Goal: Transaction & Acquisition: Book appointment/travel/reservation

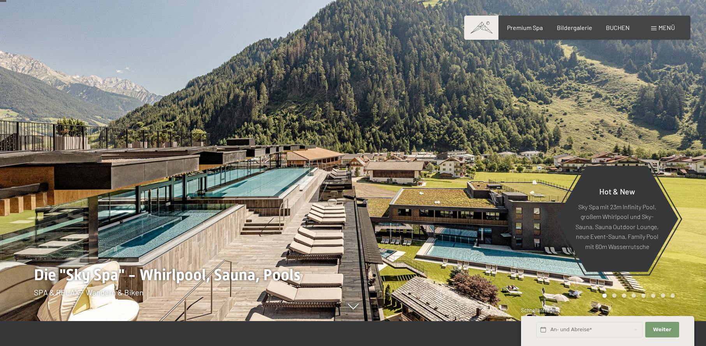
scroll to position [39, 0]
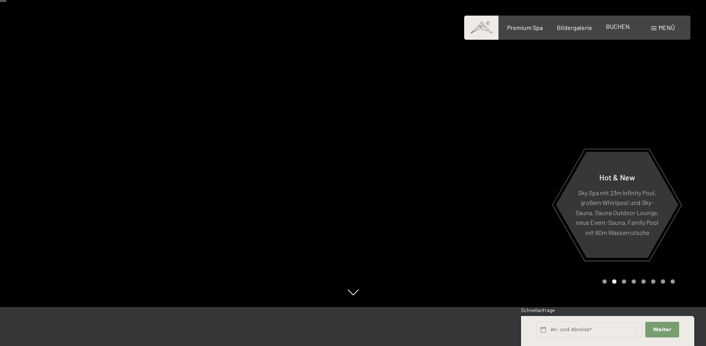
click at [625, 27] on span "BUCHEN" at bounding box center [618, 26] width 24 height 7
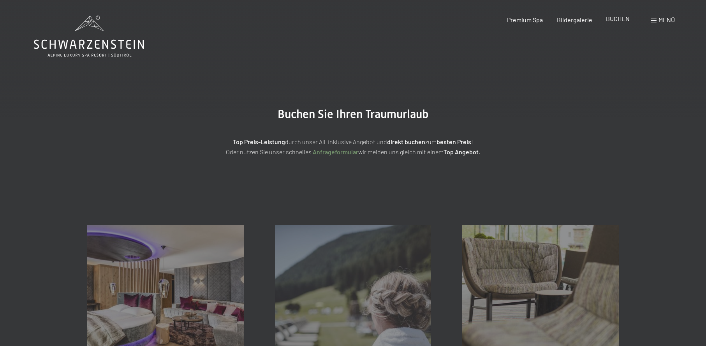
click at [613, 21] on span "BUCHEN" at bounding box center [618, 18] width 24 height 7
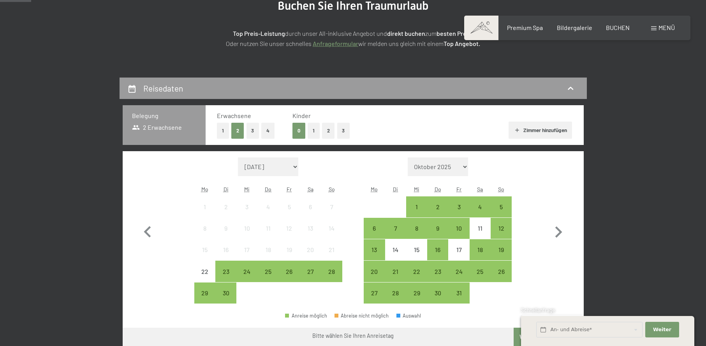
scroll to position [117, 0]
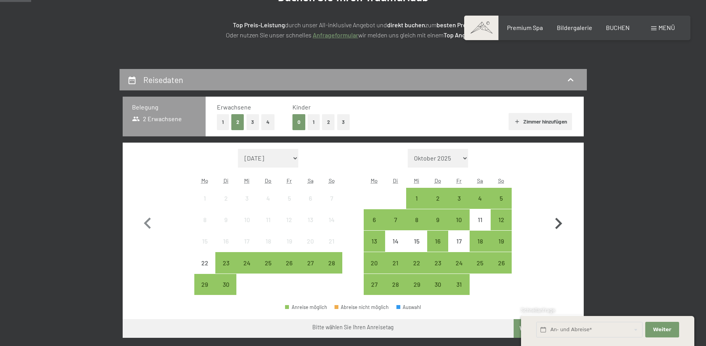
click at [560, 222] on icon "button" at bounding box center [558, 223] width 7 height 11
select select "[DATE]"
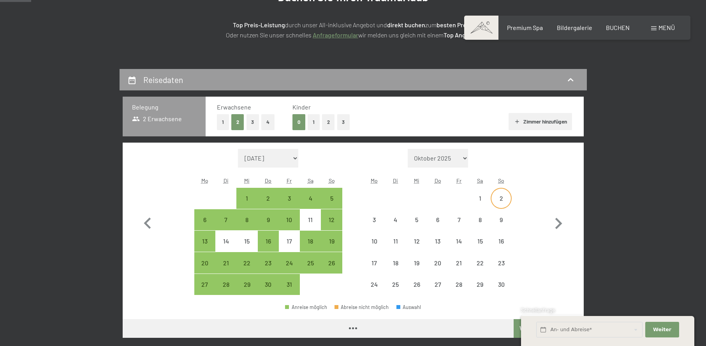
select select "[DATE]"
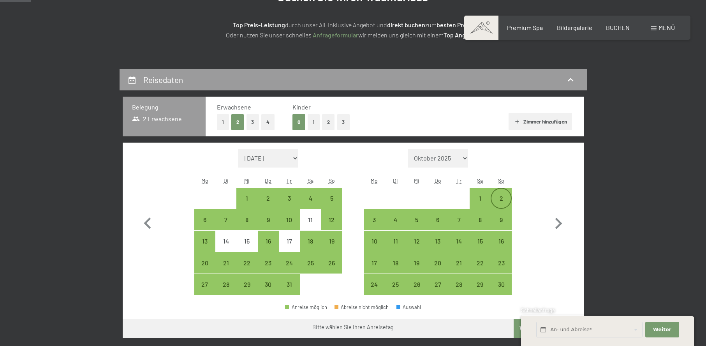
click at [506, 202] on div "2" at bounding box center [500, 204] width 19 height 19
select select "2025-10-01"
select select "2025-11-01"
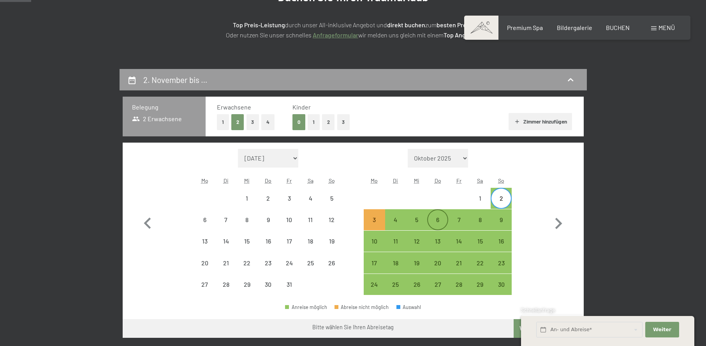
click at [431, 224] on div "6" at bounding box center [437, 225] width 19 height 19
select select "2025-10-01"
select select "2025-11-01"
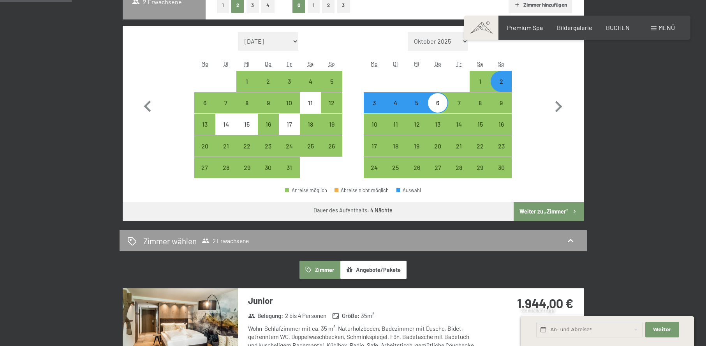
click at [539, 216] on button "Weiter zu „Zimmer“" at bounding box center [549, 211] width 70 height 19
select select "2025-10-01"
select select "2025-11-01"
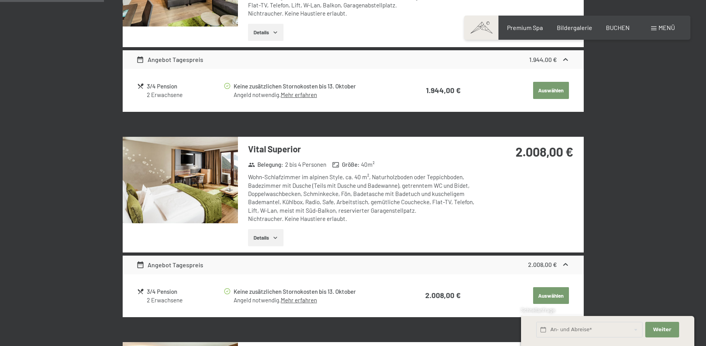
scroll to position [380, 0]
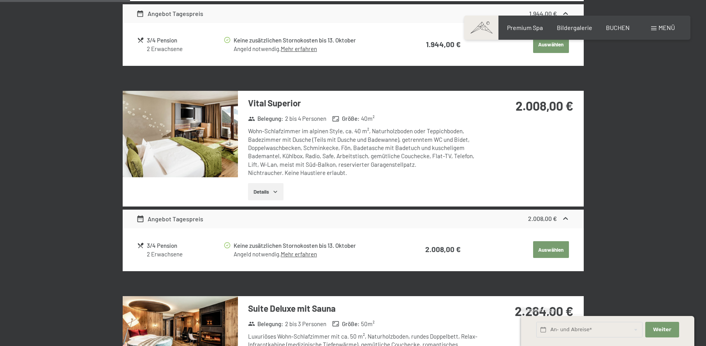
click at [282, 187] on button "Details" at bounding box center [265, 191] width 35 height 17
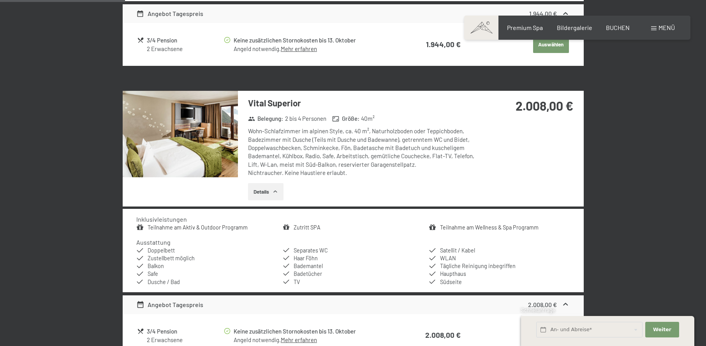
click at [209, 126] on img at bounding box center [180, 134] width 115 height 86
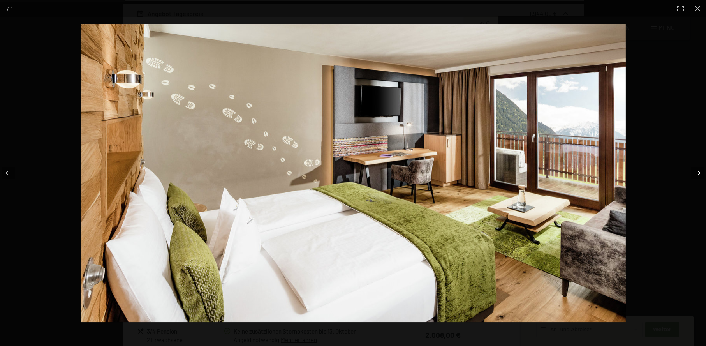
click at [697, 172] on button "button" at bounding box center [692, 172] width 27 height 39
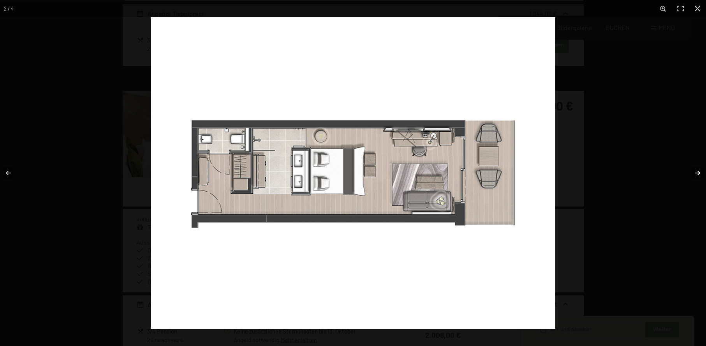
click at [697, 172] on button "button" at bounding box center [692, 172] width 27 height 39
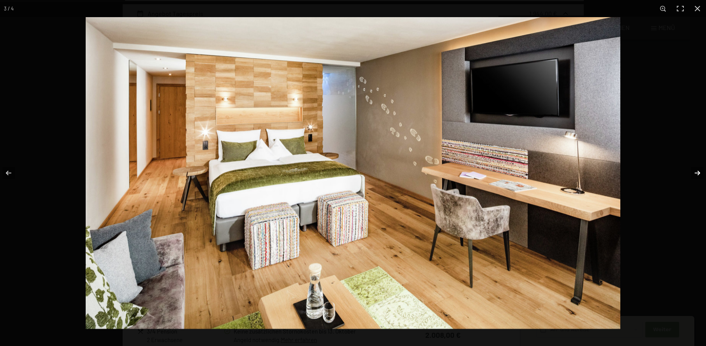
click at [697, 172] on button "button" at bounding box center [692, 172] width 27 height 39
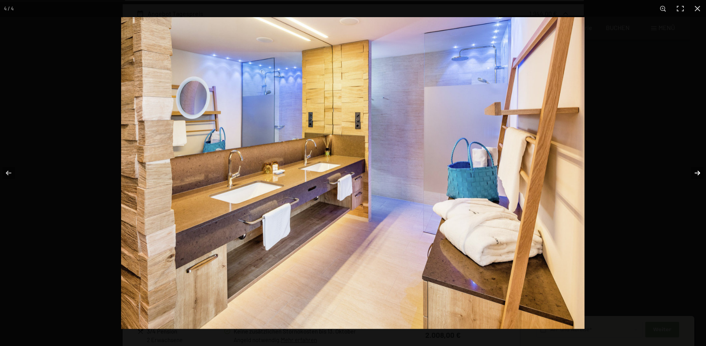
click at [697, 172] on button "button" at bounding box center [692, 172] width 27 height 39
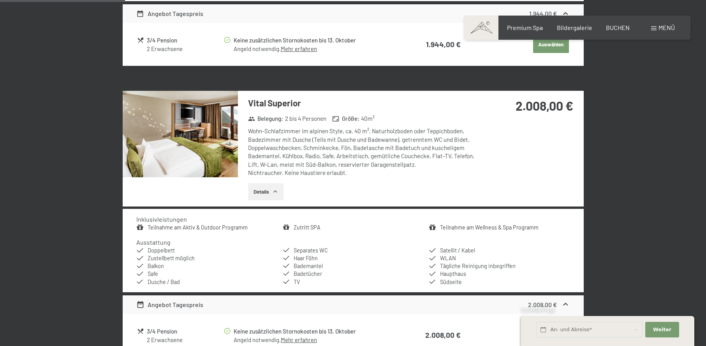
click at [0, 0] on button "button" at bounding box center [0, 0] width 0 height 0
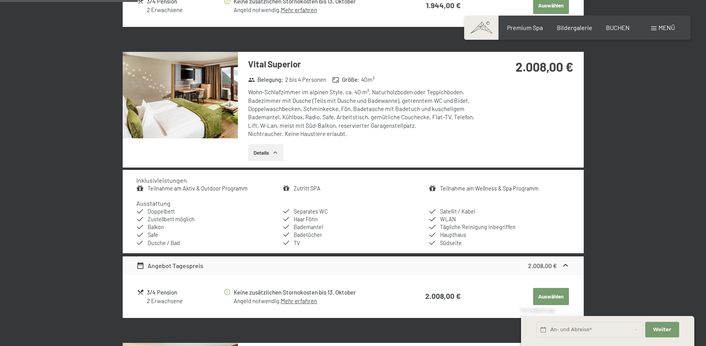
click at [215, 92] on img at bounding box center [180, 95] width 115 height 86
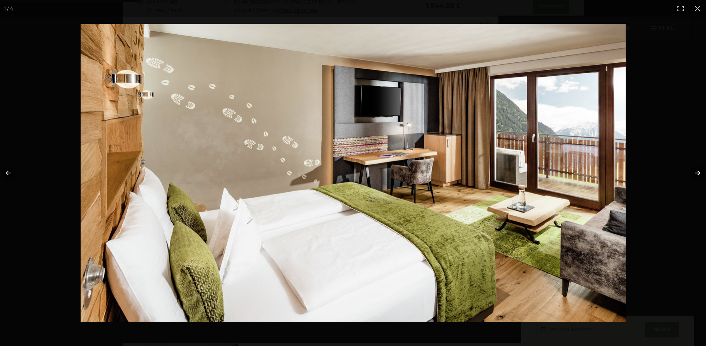
click at [696, 174] on button "button" at bounding box center [692, 172] width 27 height 39
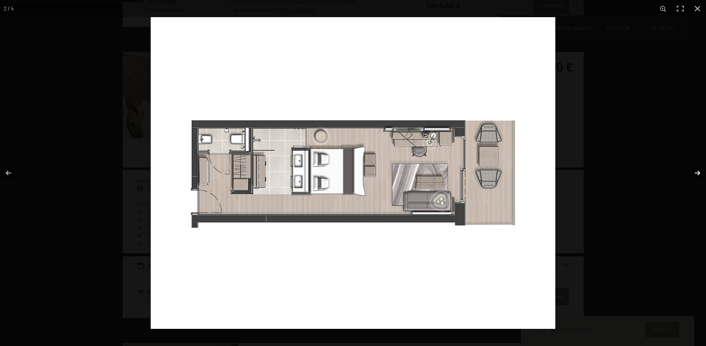
click at [697, 172] on button "button" at bounding box center [692, 172] width 27 height 39
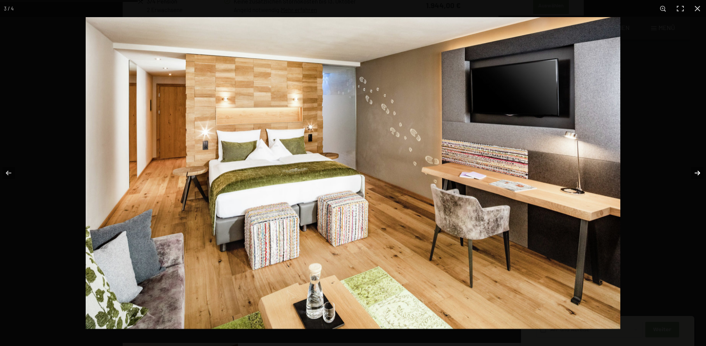
click at [697, 172] on button "button" at bounding box center [692, 172] width 27 height 39
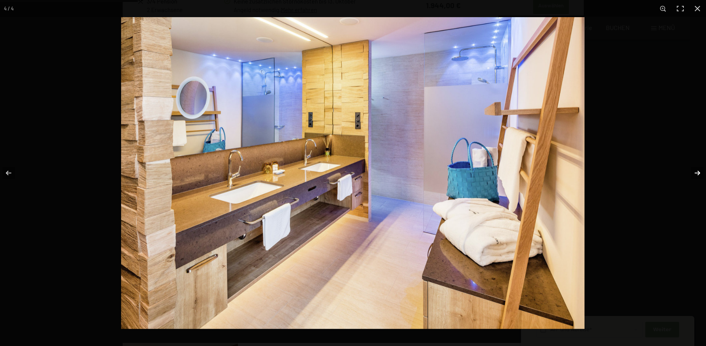
click at [697, 172] on button "button" at bounding box center [692, 172] width 27 height 39
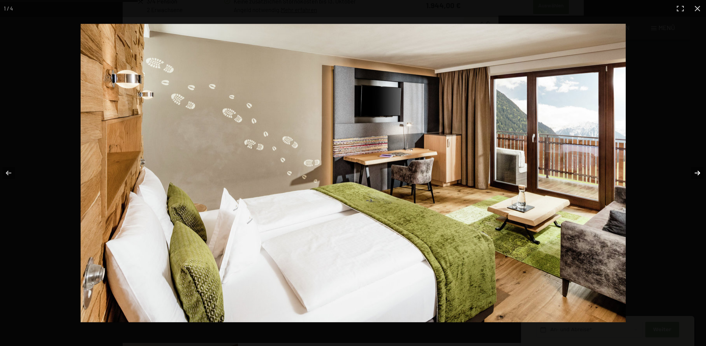
click at [697, 172] on button "button" at bounding box center [692, 172] width 27 height 39
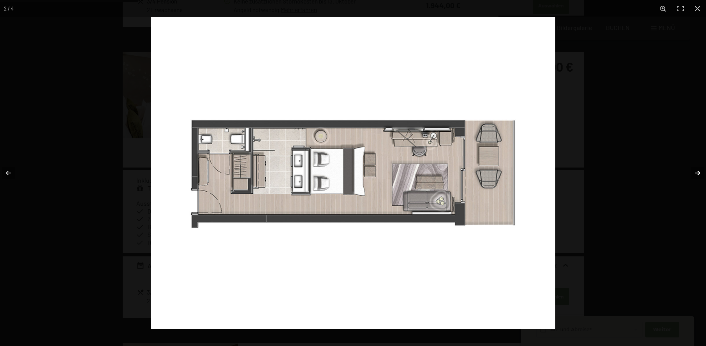
click at [697, 172] on button "button" at bounding box center [692, 172] width 27 height 39
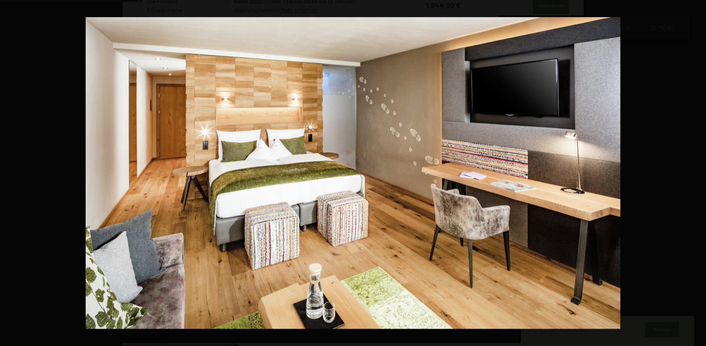
click at [697, 172] on button "button" at bounding box center [692, 172] width 27 height 39
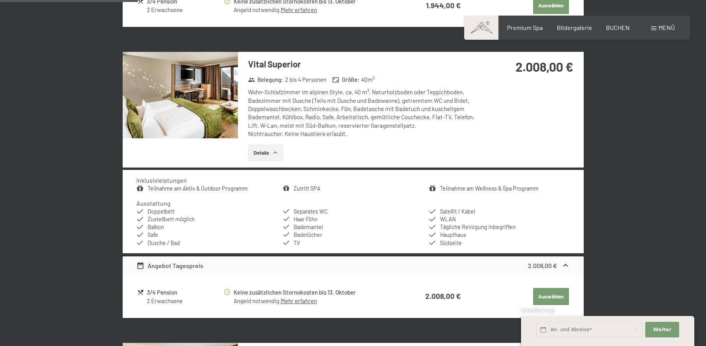
click at [0, 0] on button "button" at bounding box center [0, 0] width 0 height 0
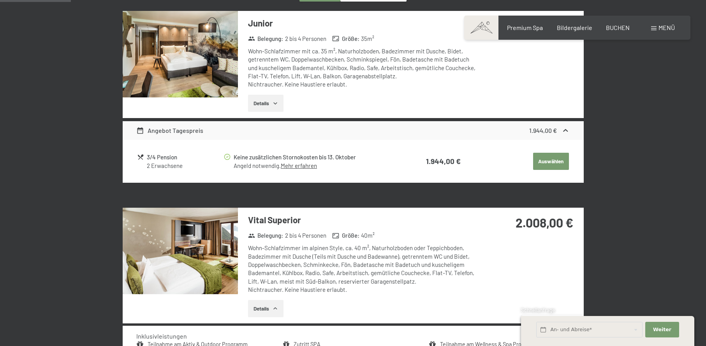
scroll to position [0, 0]
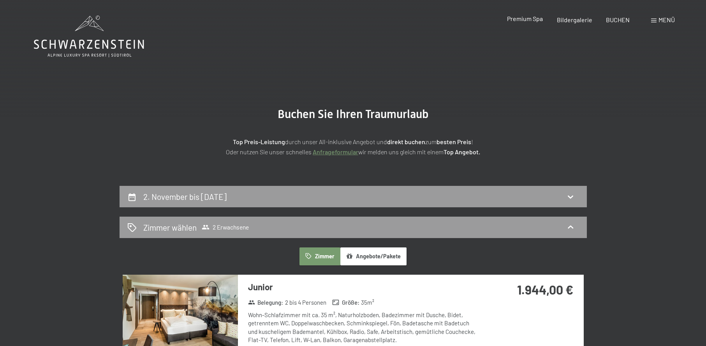
click at [526, 22] on span "Premium Spa" at bounding box center [525, 18] width 36 height 7
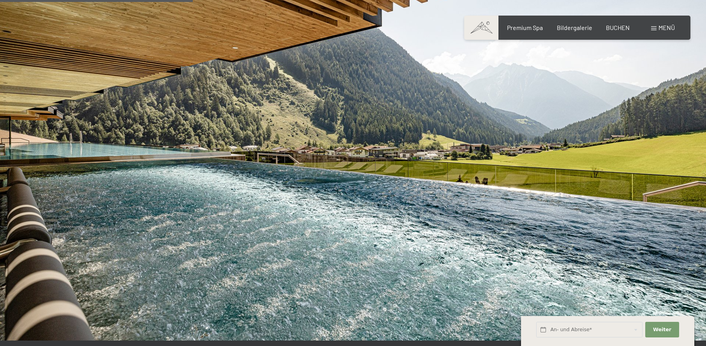
scroll to position [1558, 0]
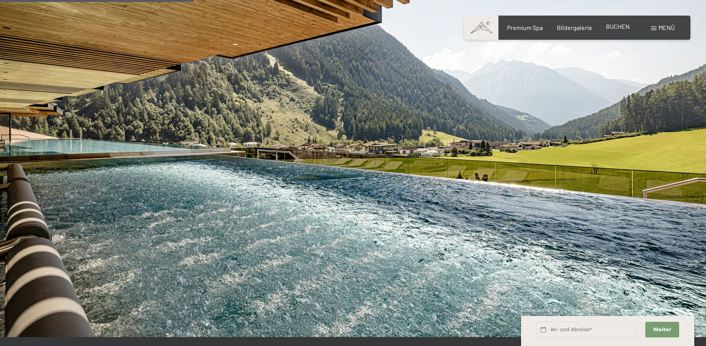
click at [619, 26] on span "BUCHEN" at bounding box center [618, 26] width 24 height 7
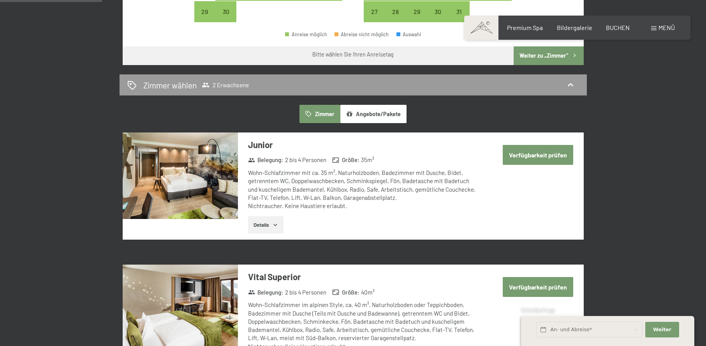
scroll to position [195, 0]
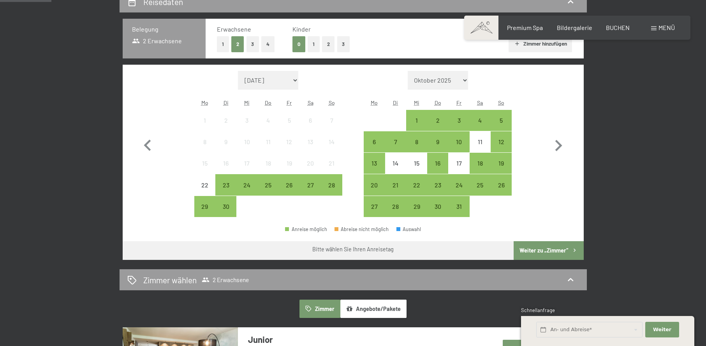
click at [376, 313] on button "Angebote/Pakete" at bounding box center [373, 308] width 66 height 18
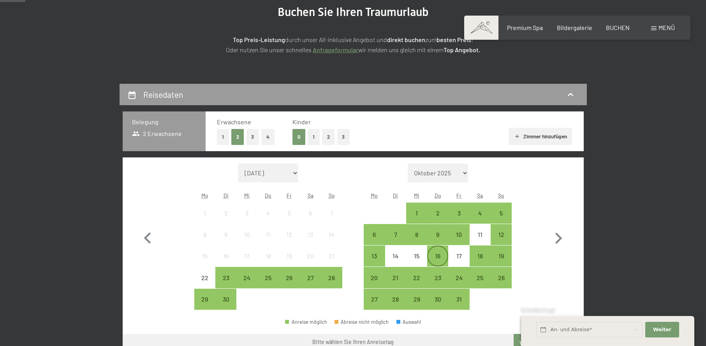
scroll to position [117, 0]
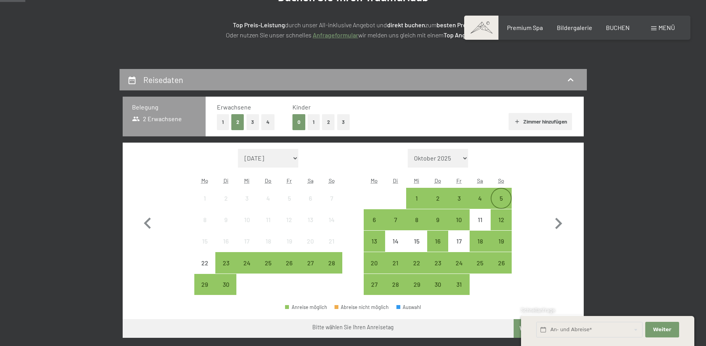
click at [503, 206] on div "5" at bounding box center [500, 204] width 19 height 19
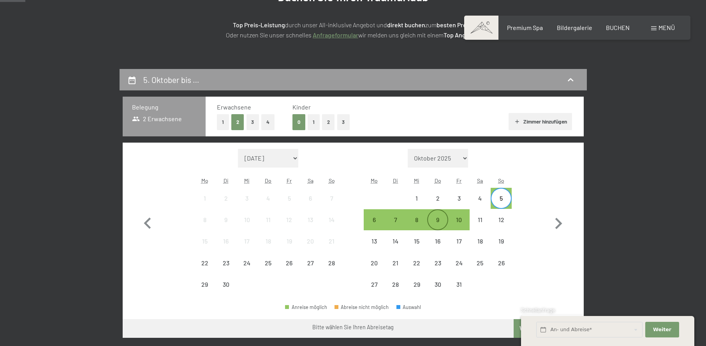
click at [436, 218] on div "9" at bounding box center [437, 225] width 19 height 19
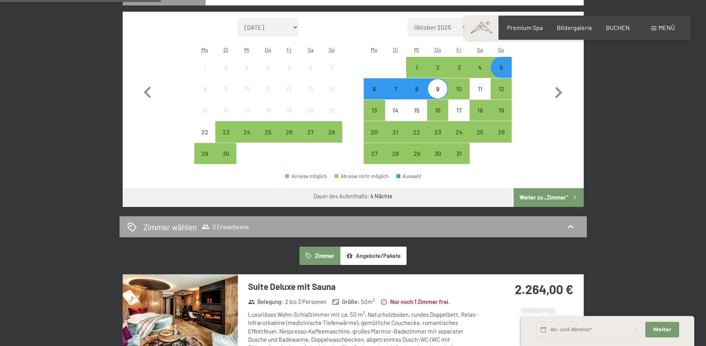
scroll to position [234, 0]
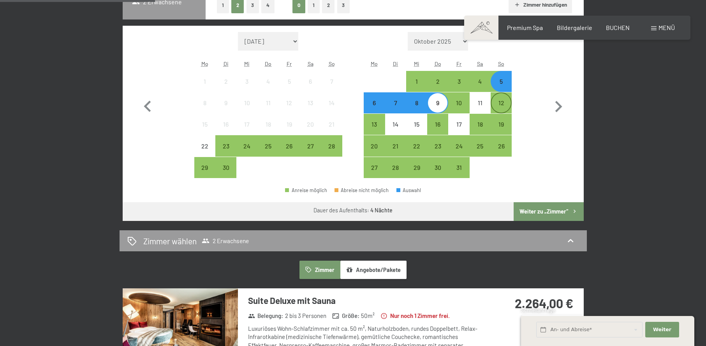
click at [502, 106] on div "12" at bounding box center [500, 109] width 19 height 19
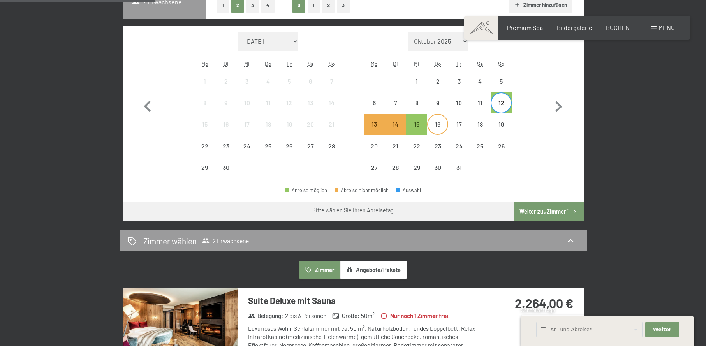
click at [432, 124] on div "16" at bounding box center [437, 130] width 19 height 19
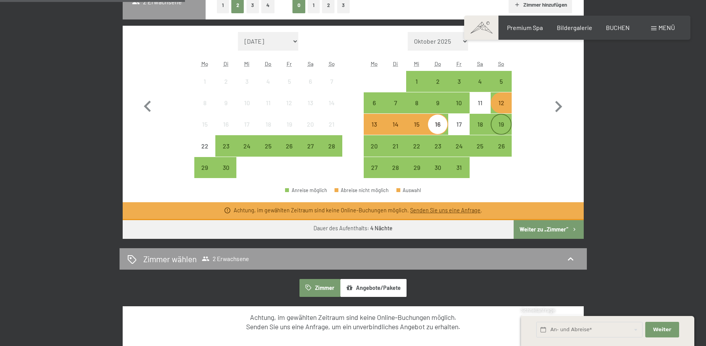
click at [493, 120] on div "19" at bounding box center [500, 123] width 19 height 19
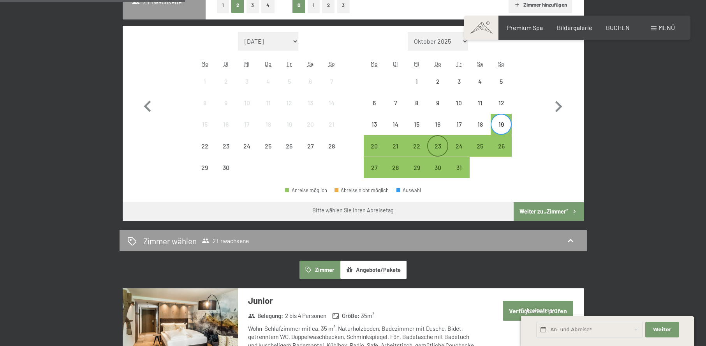
click at [436, 143] on div "23" at bounding box center [437, 152] width 19 height 19
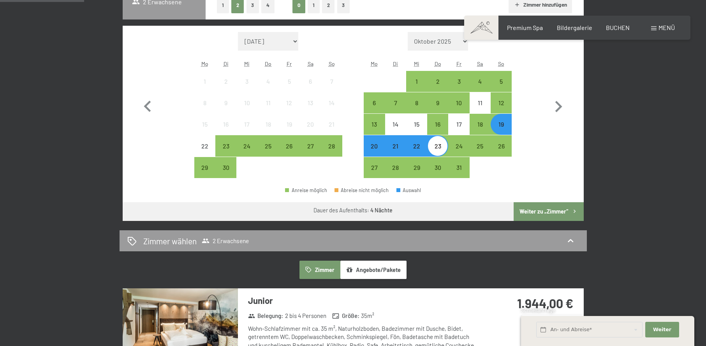
scroll to position [273, 0]
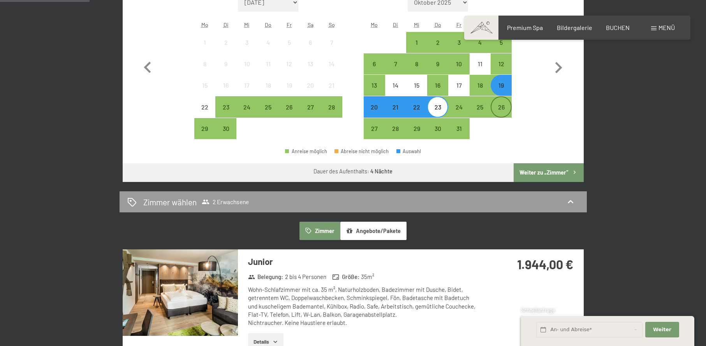
click at [507, 109] on div "26" at bounding box center [500, 113] width 19 height 19
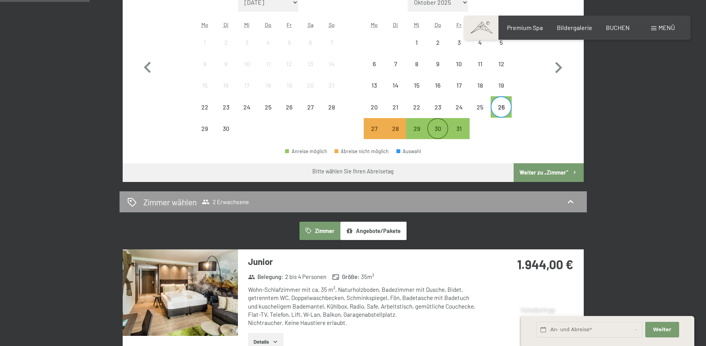
click at [434, 130] on div "30" at bounding box center [437, 134] width 19 height 19
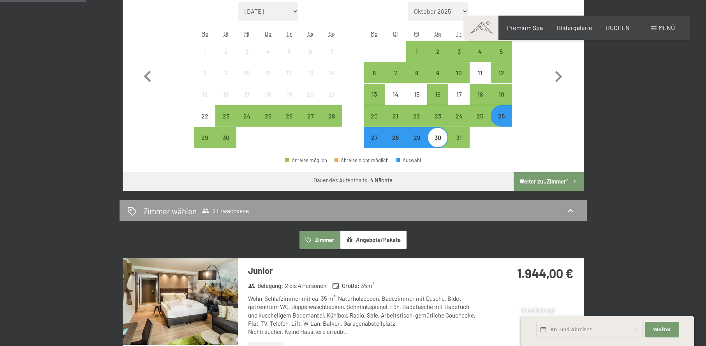
scroll to position [195, 0]
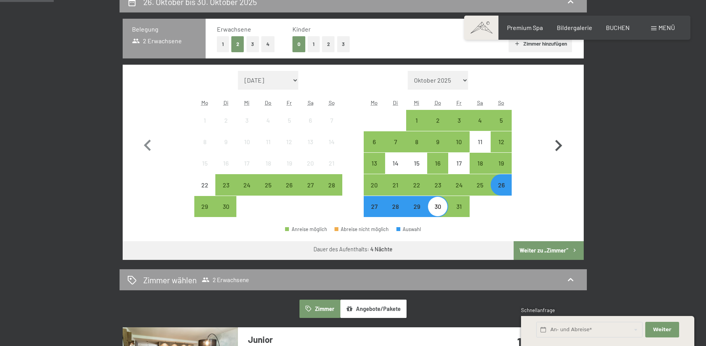
click at [552, 141] on icon "button" at bounding box center [558, 145] width 23 height 23
select select "[DATE]"
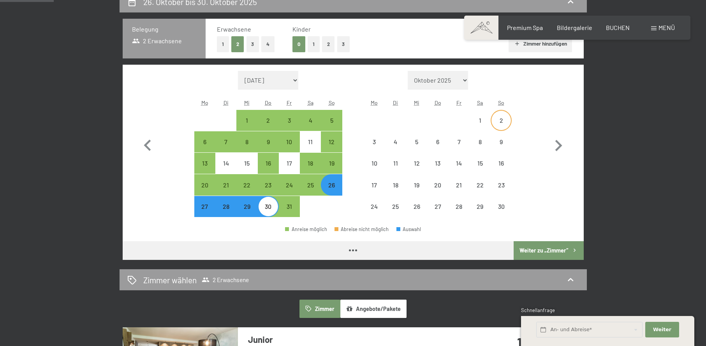
click at [505, 120] on div "2" at bounding box center [500, 126] width 19 height 19
select select "[DATE]"
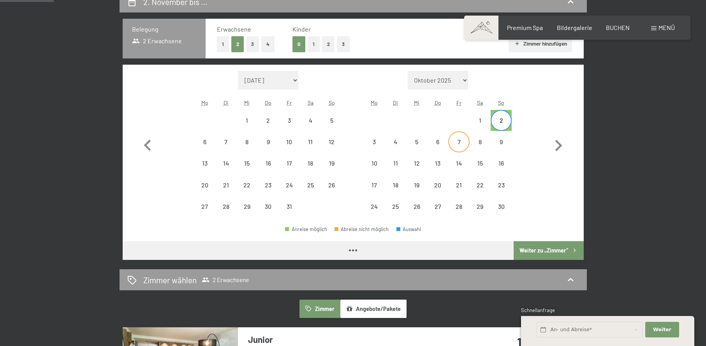
select select "[DATE]"
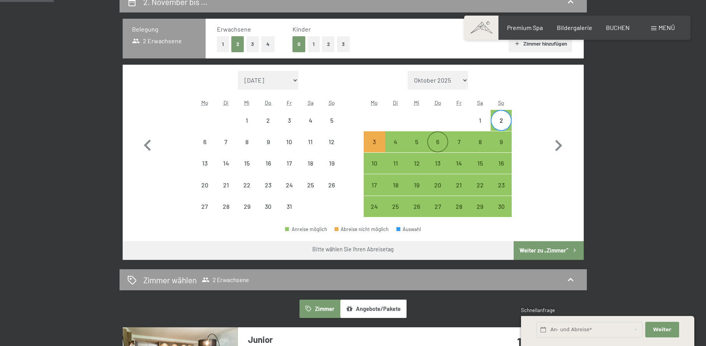
click at [444, 145] on div "6" at bounding box center [437, 148] width 19 height 19
select select "[DATE]"
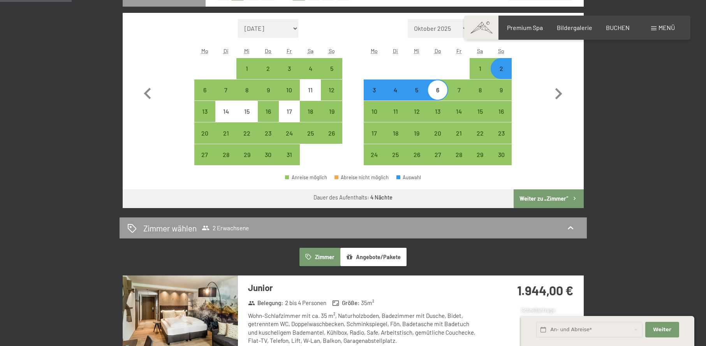
scroll to position [234, 0]
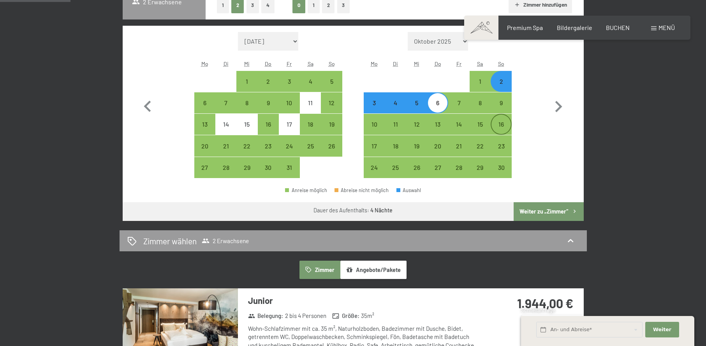
click at [500, 132] on div "16" at bounding box center [500, 130] width 19 height 19
select select "[DATE]"
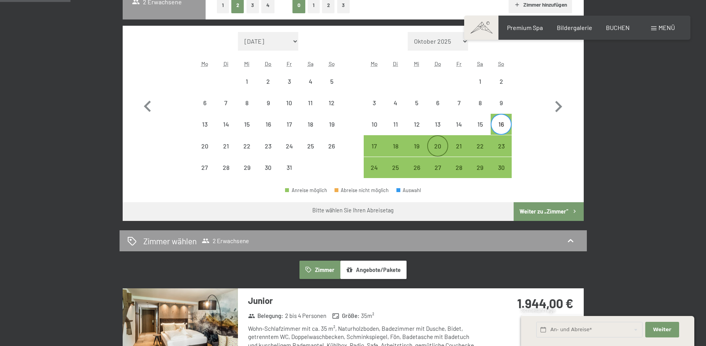
click at [438, 147] on div "20" at bounding box center [437, 152] width 19 height 19
select select "[DATE]"
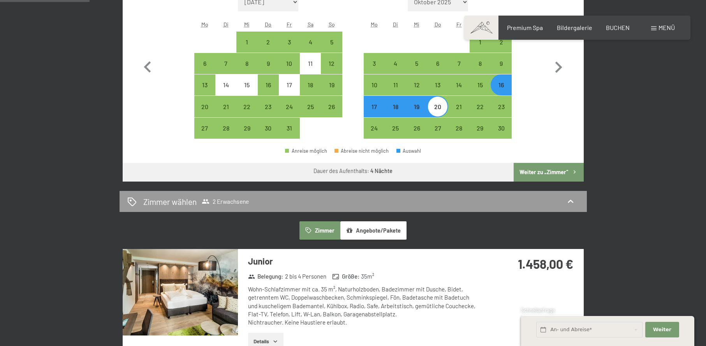
scroll to position [273, 0]
click at [503, 109] on div "23" at bounding box center [500, 113] width 19 height 19
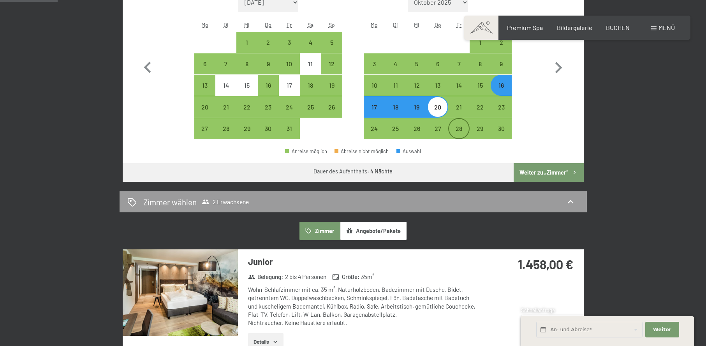
select select "[DATE]"
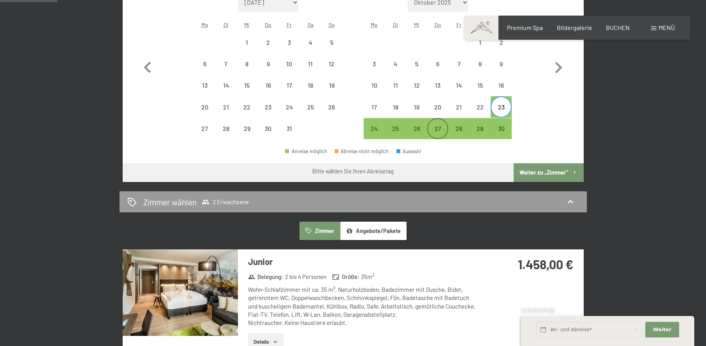
click at [445, 126] on div "27" at bounding box center [437, 134] width 19 height 19
select select "[DATE]"
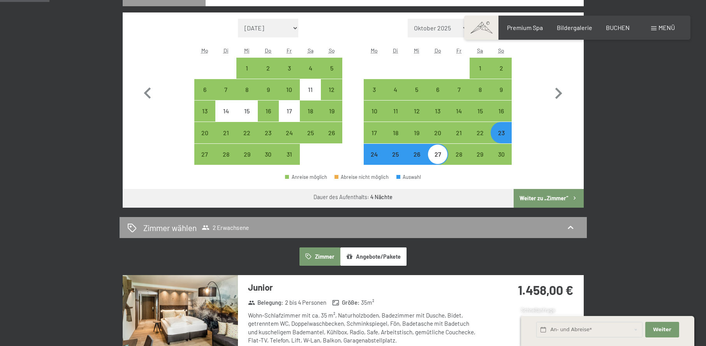
scroll to position [234, 0]
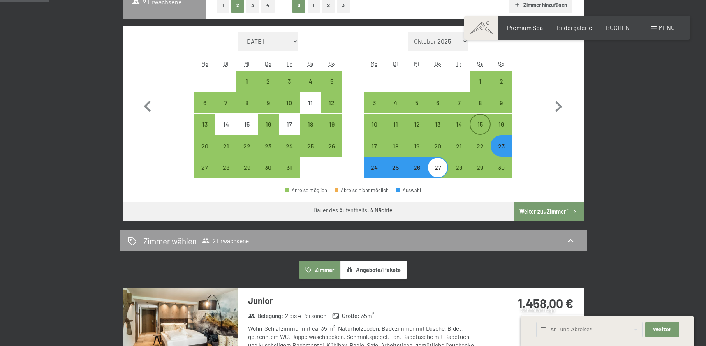
click at [483, 123] on div "15" at bounding box center [479, 130] width 19 height 19
select select "[DATE]"
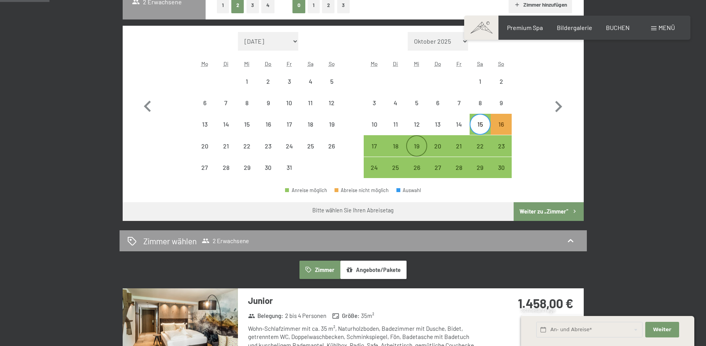
click at [410, 147] on div "19" at bounding box center [416, 152] width 19 height 19
select select "[DATE]"
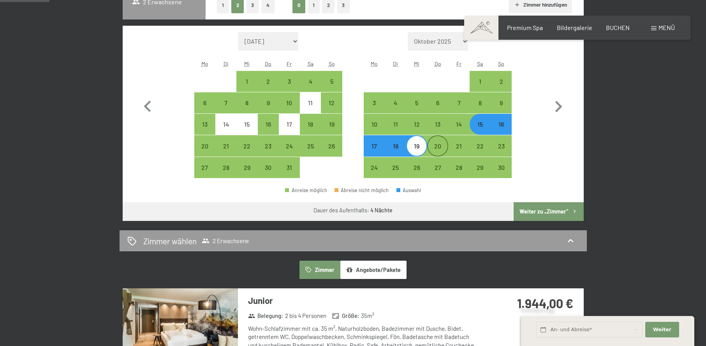
click at [435, 149] on div "20" at bounding box center [437, 152] width 19 height 19
select select "[DATE]"
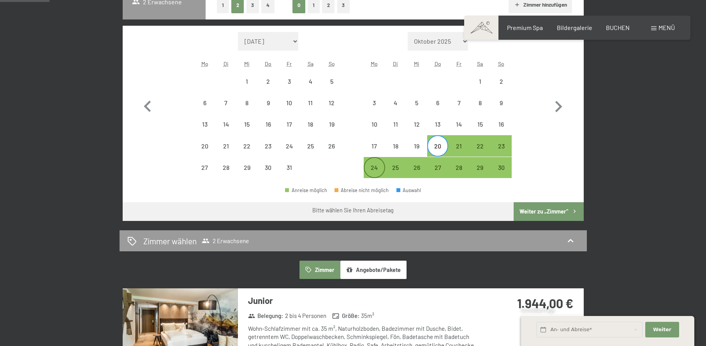
click at [377, 162] on div "24" at bounding box center [373, 167] width 19 height 19
select select "[DATE]"
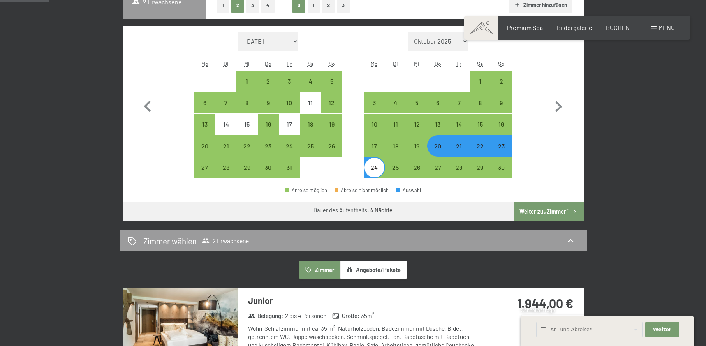
click at [459, 147] on div "21" at bounding box center [458, 152] width 19 height 19
select select "[DATE]"
select select "2025-11-01"
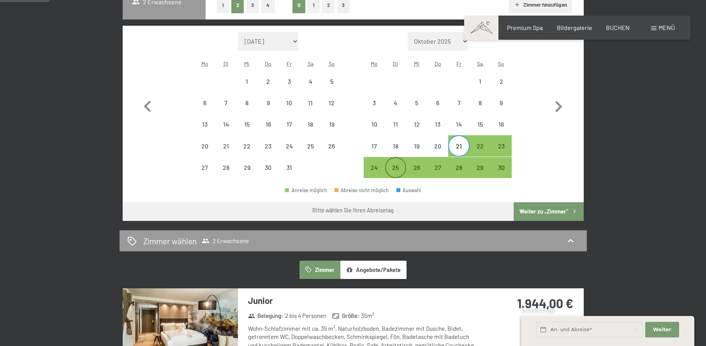
click at [392, 164] on div "25" at bounding box center [395, 173] width 19 height 19
select select "2025-10-01"
select select "2025-11-01"
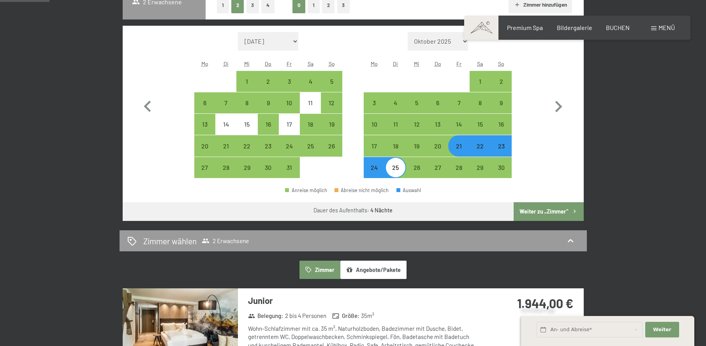
click at [477, 146] on div "22" at bounding box center [479, 152] width 19 height 19
select select "2025-10-01"
select select "2025-11-01"
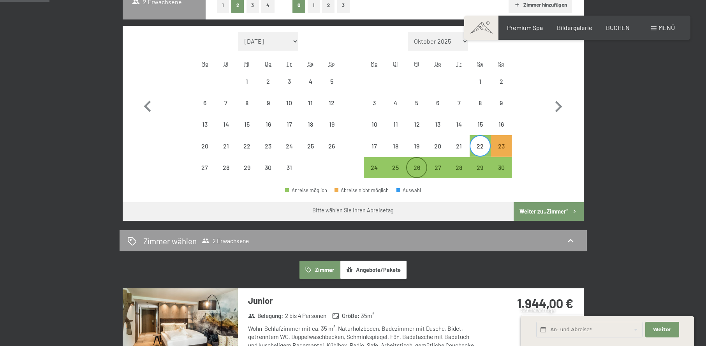
click at [412, 165] on div "26" at bounding box center [416, 173] width 19 height 19
select select "2025-10-01"
select select "2025-11-01"
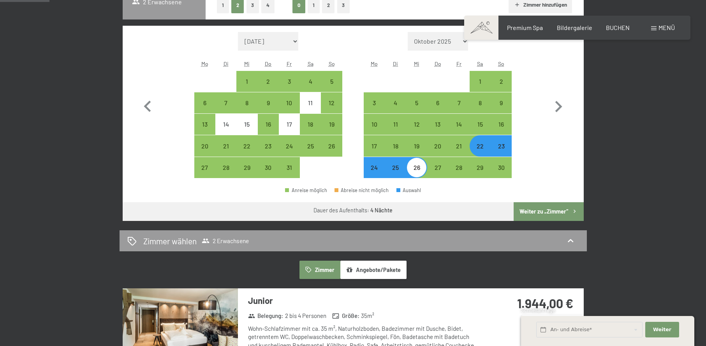
click at [495, 148] on div "23" at bounding box center [500, 152] width 19 height 19
select select "2025-10-01"
select select "2025-11-01"
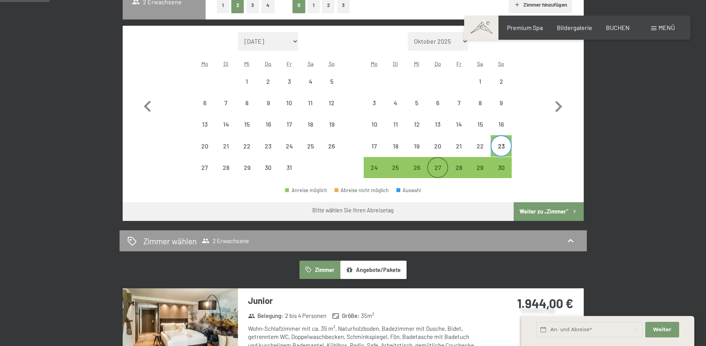
click at [438, 164] on div "27" at bounding box center [437, 173] width 19 height 19
select select "2025-10-01"
select select "2025-11-01"
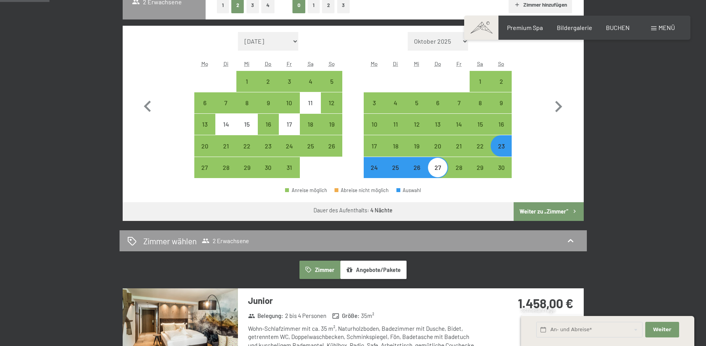
click at [401, 170] on div "25" at bounding box center [395, 173] width 19 height 19
select select "2025-10-01"
select select "2025-11-01"
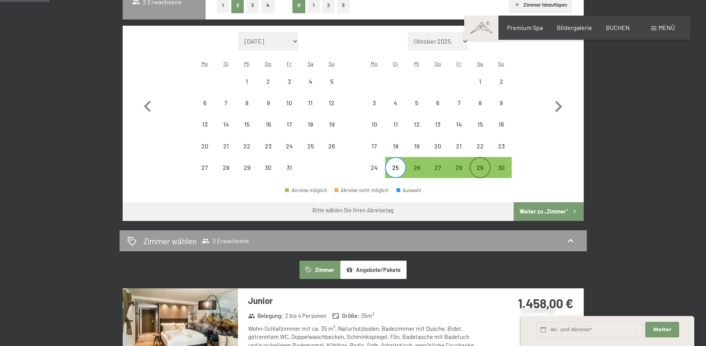
click at [481, 165] on div "29" at bounding box center [479, 173] width 19 height 19
select select "2025-10-01"
select select "2025-11-01"
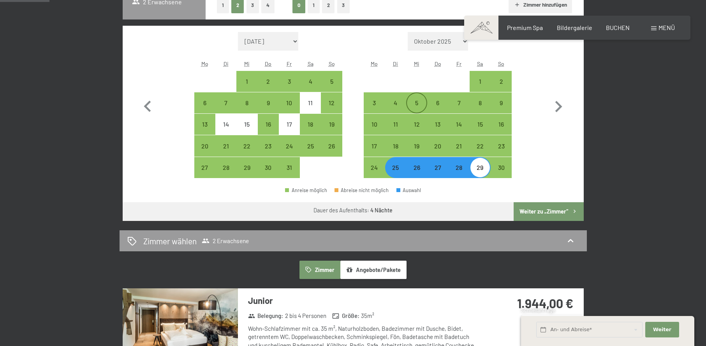
drag, startPoint x: 375, startPoint y: 101, endPoint x: 411, endPoint y: 104, distance: 35.6
click at [375, 101] on div "3" at bounding box center [373, 109] width 19 height 19
select select "2025-10-01"
select select "2025-11-01"
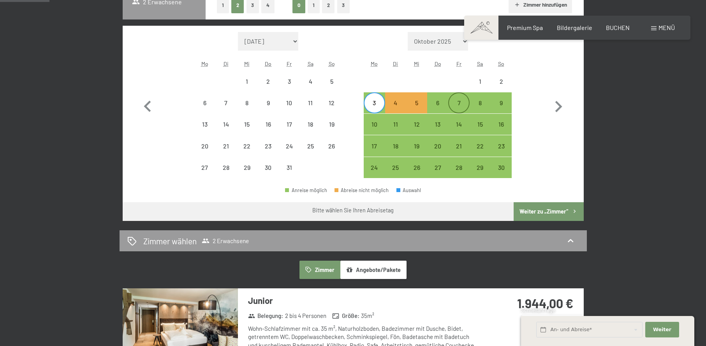
click at [460, 104] on div "7" at bounding box center [458, 109] width 19 height 19
select select "2025-10-01"
select select "2025-11-01"
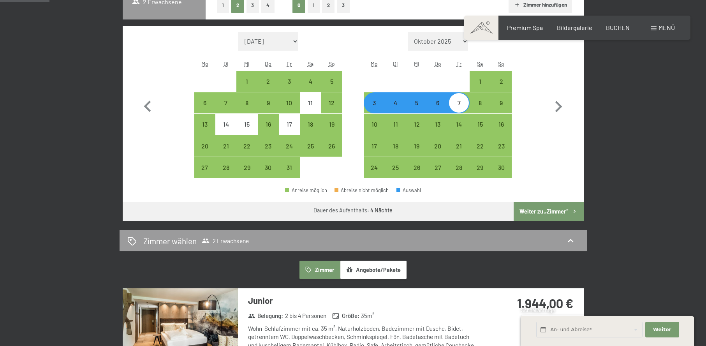
click at [398, 104] on div "4" at bounding box center [395, 109] width 19 height 19
select select "2025-10-01"
select select "2025-11-01"
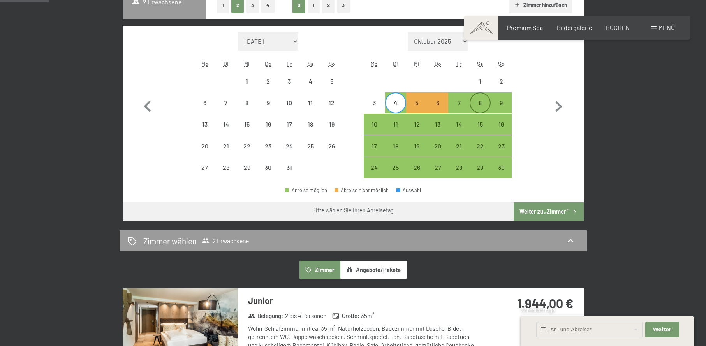
click at [470, 104] on div "8" at bounding box center [479, 109] width 19 height 19
select select "2025-10-01"
select select "2025-11-01"
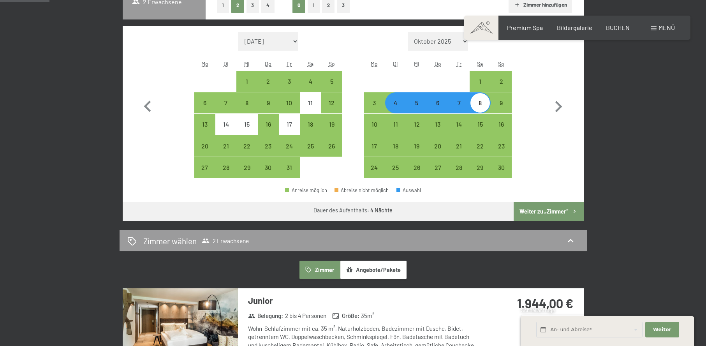
click at [423, 105] on div "5" at bounding box center [416, 109] width 19 height 19
select select "2025-10-01"
select select "2025-11-01"
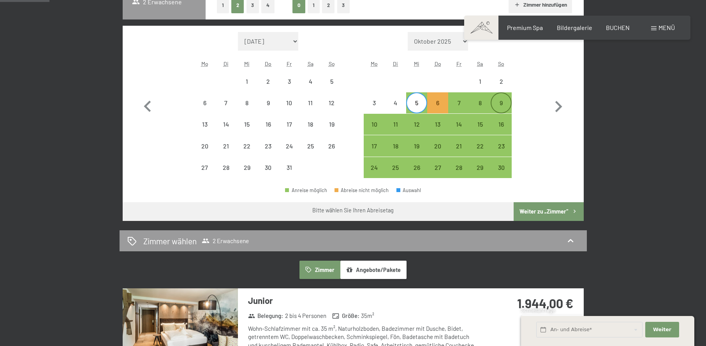
click at [497, 103] on div "9" at bounding box center [500, 109] width 19 height 19
select select "2025-10-01"
select select "2025-11-01"
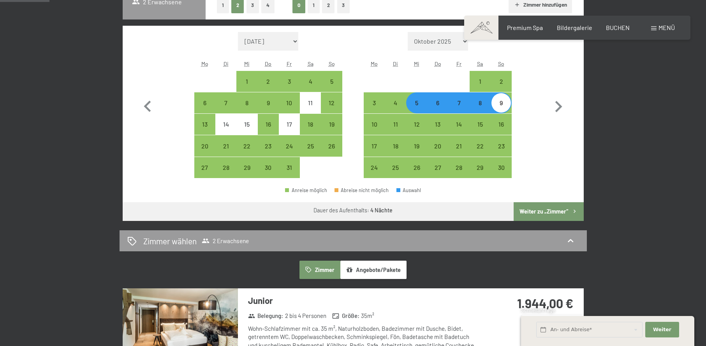
click at [479, 102] on div "8" at bounding box center [479, 109] width 19 height 19
select select "2025-10-01"
select select "2025-11-01"
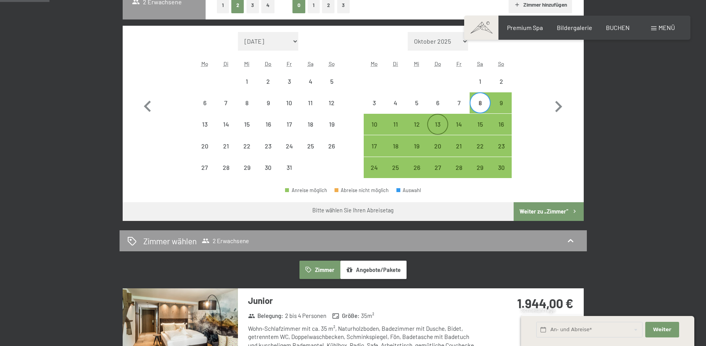
click at [430, 120] on div "13" at bounding box center [437, 123] width 19 height 19
select select "2025-10-01"
select select "2025-11-01"
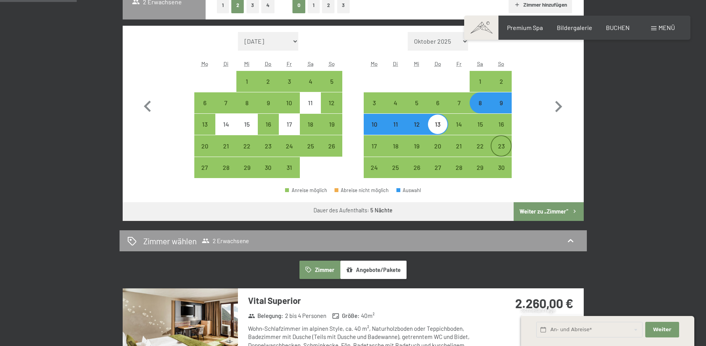
click at [497, 153] on div "23" at bounding box center [500, 152] width 19 height 19
select select "2025-10-01"
select select "2025-11-01"
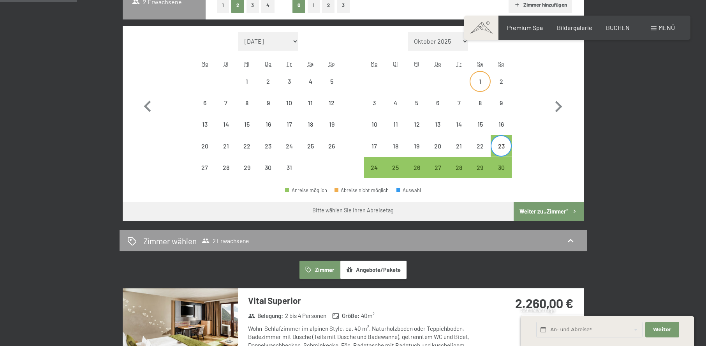
click at [482, 80] on div "1" at bounding box center [479, 87] width 19 height 19
select select "2025-10-01"
select select "2025-11-01"
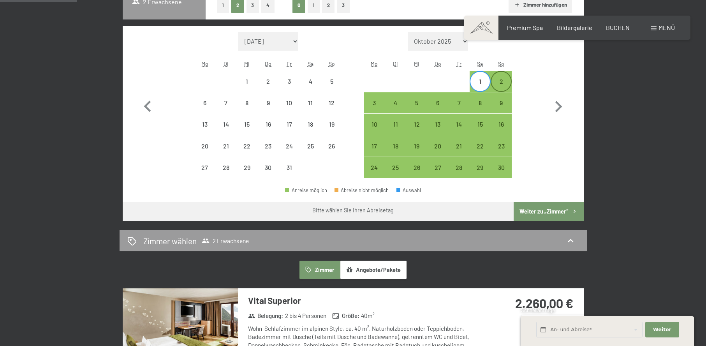
click at [497, 82] on div "2" at bounding box center [500, 87] width 19 height 19
select select "2025-10-01"
select select "2025-11-01"
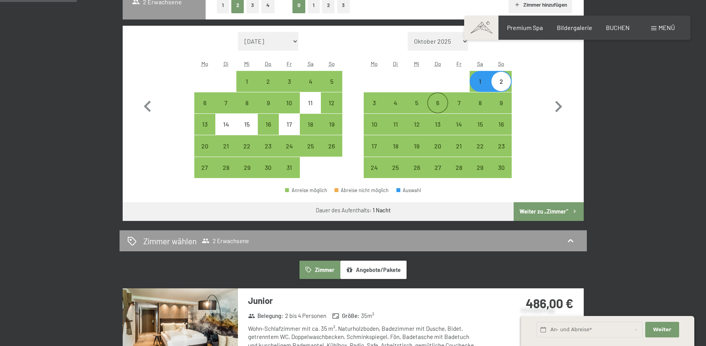
click at [436, 107] on div "6" at bounding box center [437, 109] width 19 height 19
select select "2025-10-01"
select select "2025-11-01"
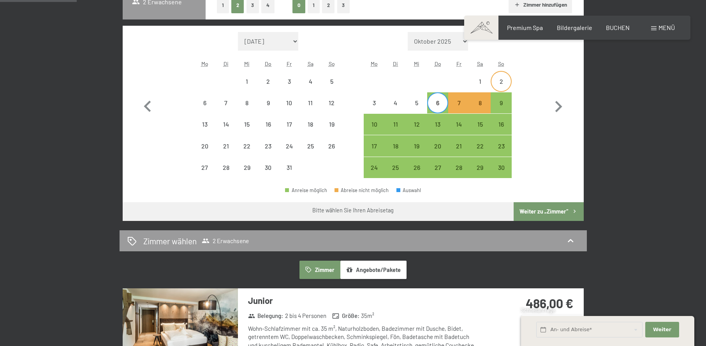
click at [502, 79] on div "2" at bounding box center [500, 87] width 19 height 19
select select "2025-10-01"
select select "2025-11-01"
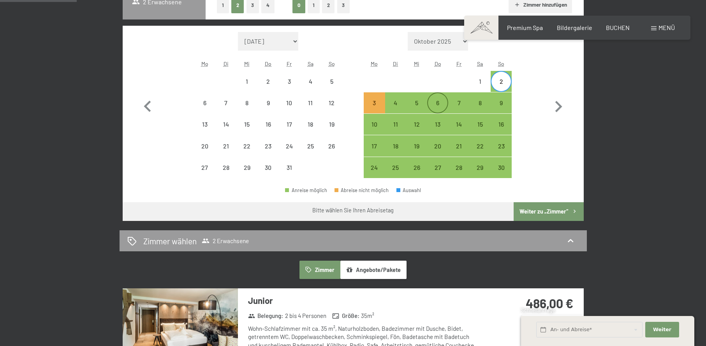
click at [441, 99] on div "6" at bounding box center [437, 102] width 19 height 19
select select "2025-10-01"
select select "2025-11-01"
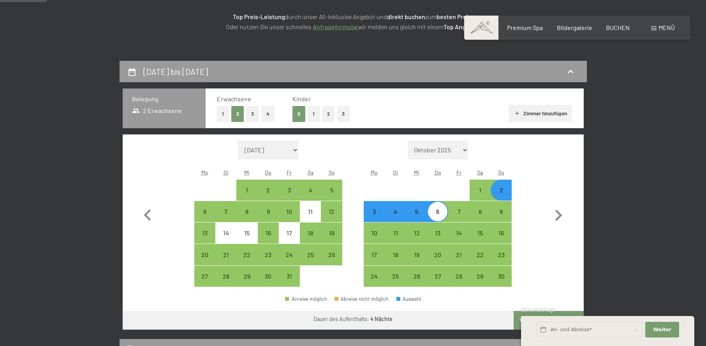
scroll to position [156, 0]
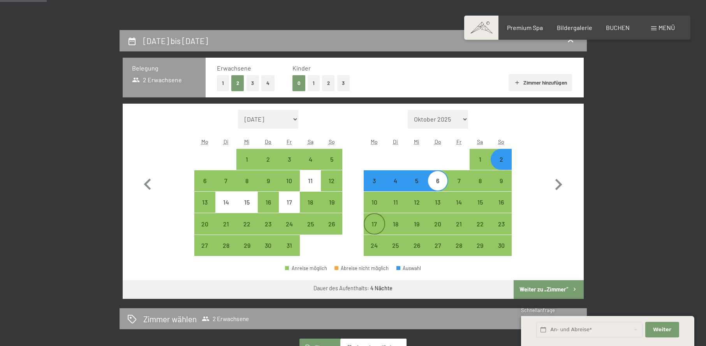
click at [380, 219] on div "17" at bounding box center [373, 223] width 19 height 19
select select "2025-10-01"
select select "2025-11-01"
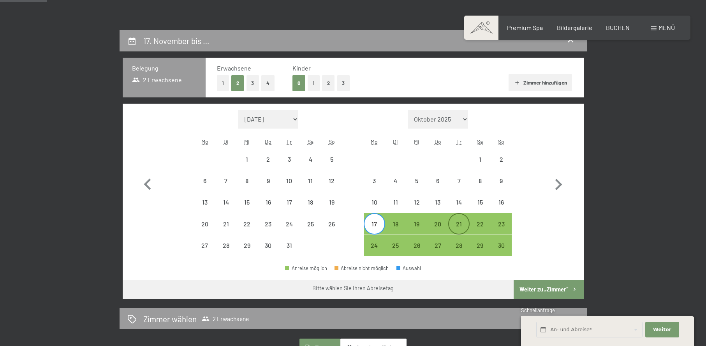
click at [465, 224] on div "21" at bounding box center [458, 230] width 19 height 19
select select "2025-10-01"
select select "2025-11-01"
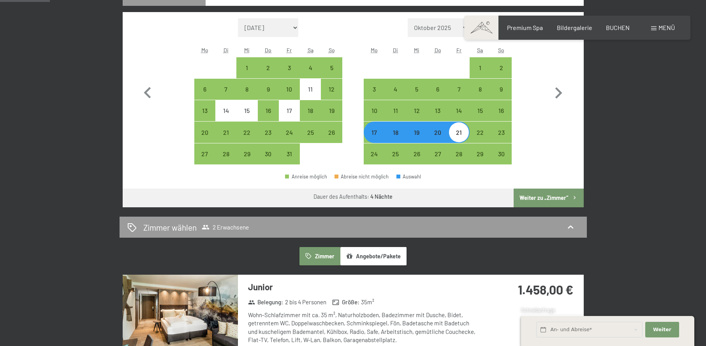
scroll to position [234, 0]
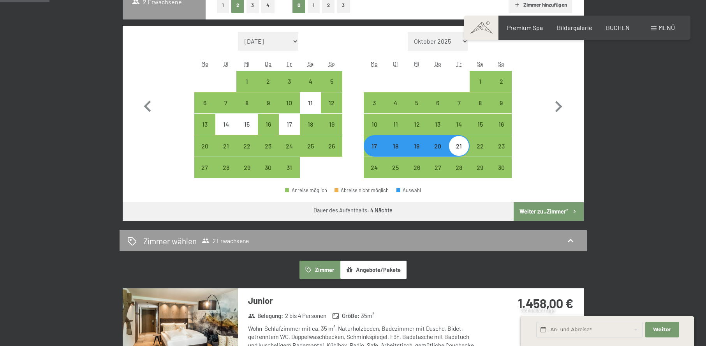
click at [438, 150] on div "20" at bounding box center [437, 152] width 19 height 19
select select "2025-10-01"
select select "2025-11-01"
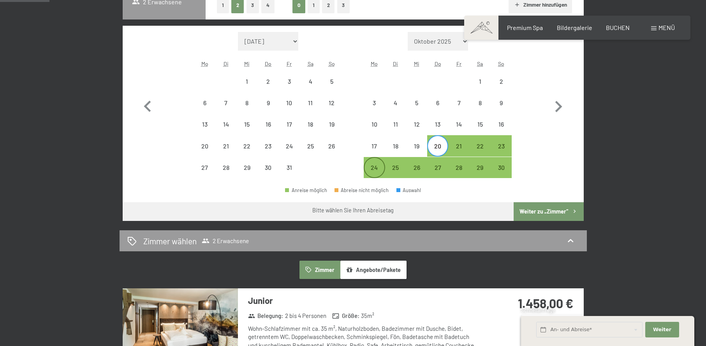
click at [377, 163] on div "24" at bounding box center [373, 167] width 19 height 19
select select "2025-10-01"
select select "2025-11-01"
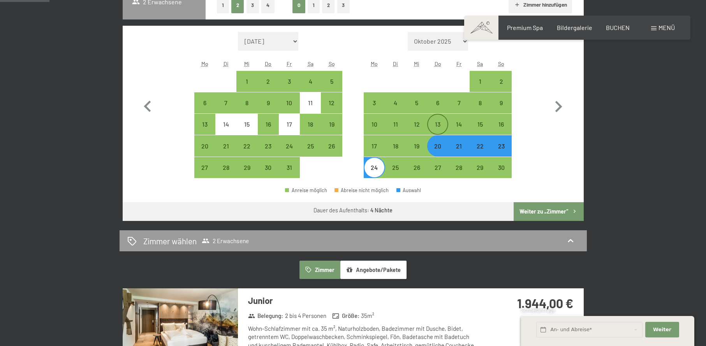
click at [436, 130] on div "13" at bounding box center [437, 130] width 19 height 19
select select "2025-10-01"
select select "2025-11-01"
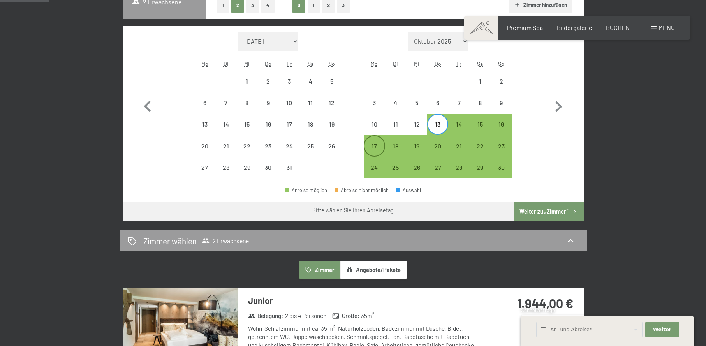
click at [369, 151] on div "17" at bounding box center [373, 152] width 19 height 19
select select "2025-10-01"
select select "2025-11-01"
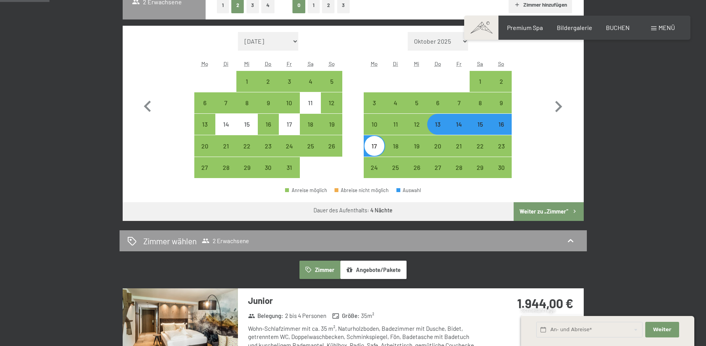
click at [460, 127] on div "14" at bounding box center [458, 130] width 19 height 19
select select "2025-10-01"
select select "2025-11-01"
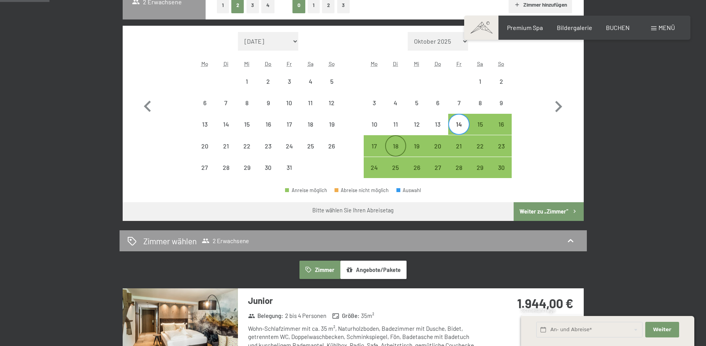
click at [392, 144] on div "18" at bounding box center [395, 152] width 19 height 19
select select "2025-10-01"
select select "2025-11-01"
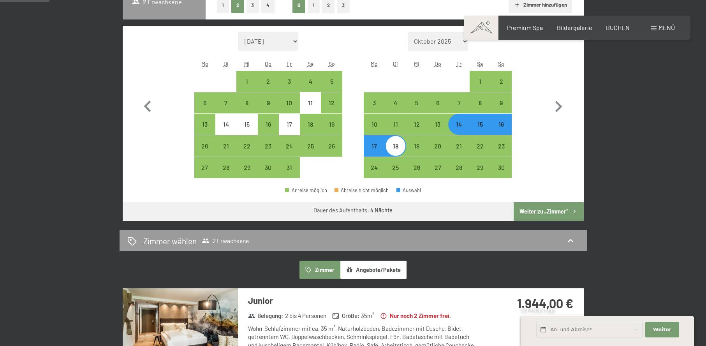
click at [477, 128] on div "15" at bounding box center [479, 130] width 19 height 19
select select "2025-10-01"
select select "2025-11-01"
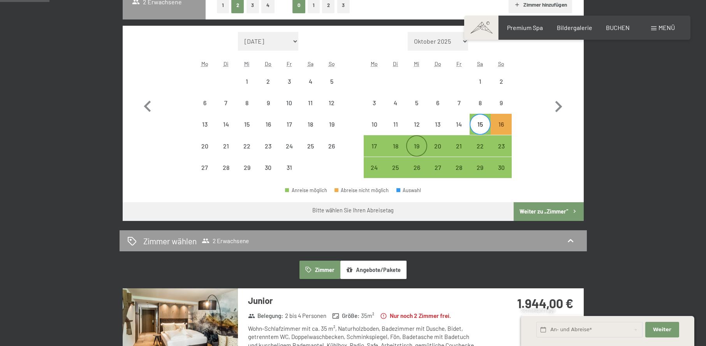
click at [422, 143] on div "19" at bounding box center [416, 152] width 19 height 19
select select "2025-10-01"
select select "2025-11-01"
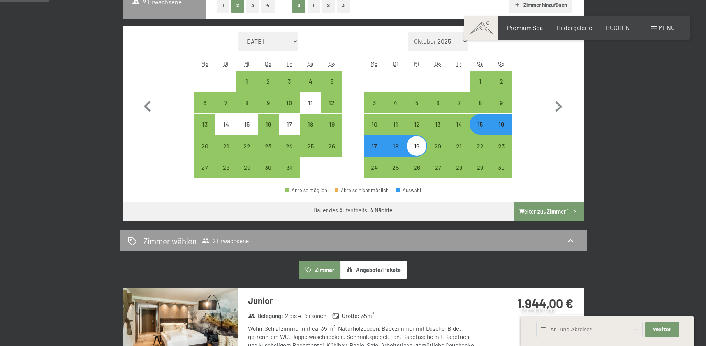
click at [498, 130] on div "16" at bounding box center [500, 130] width 19 height 19
select select "2025-10-01"
select select "2025-11-01"
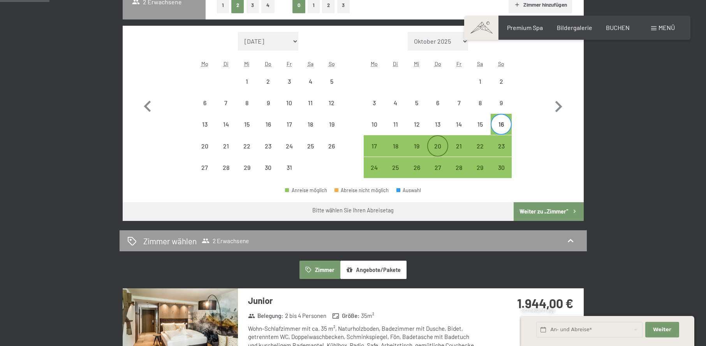
click at [436, 144] on div "20" at bounding box center [437, 152] width 19 height 19
select select "2025-10-01"
select select "2025-11-01"
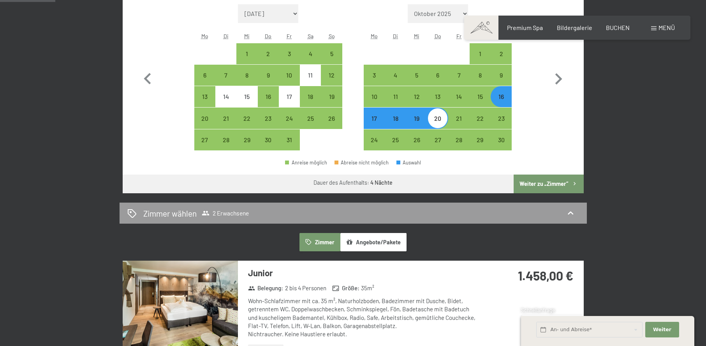
scroll to position [273, 0]
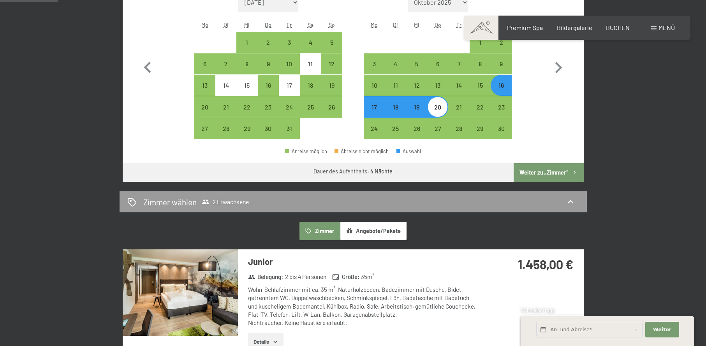
click at [444, 104] on div "20" at bounding box center [437, 113] width 19 height 19
select select "2025-10-01"
select select "2025-11-01"
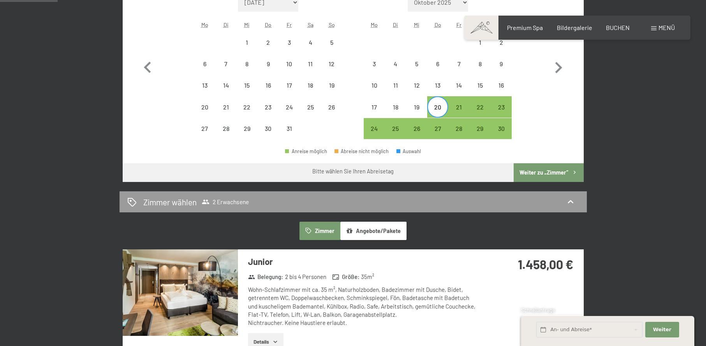
click at [435, 105] on div "20" at bounding box center [437, 113] width 19 height 19
select select "2025-10-01"
select select "2025-11-01"
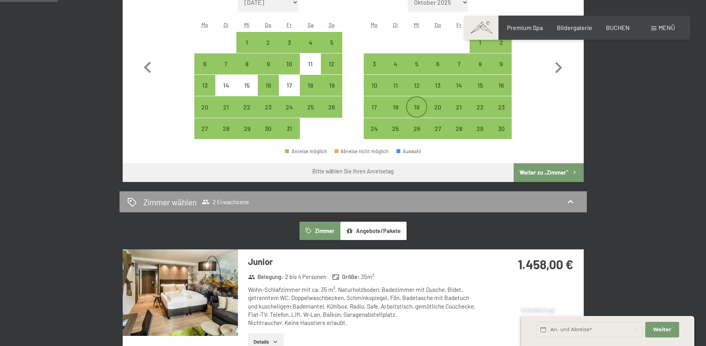
click at [412, 109] on div "19" at bounding box center [416, 113] width 19 height 19
select select "2025-10-01"
select select "2025-11-01"
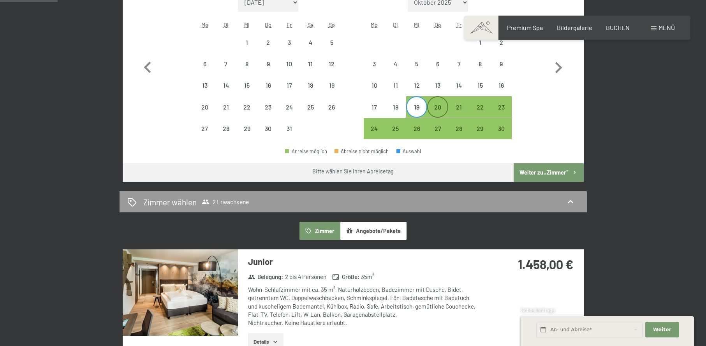
click at [442, 108] on div "20" at bounding box center [437, 113] width 19 height 19
select select "2025-10-01"
select select "2025-11-01"
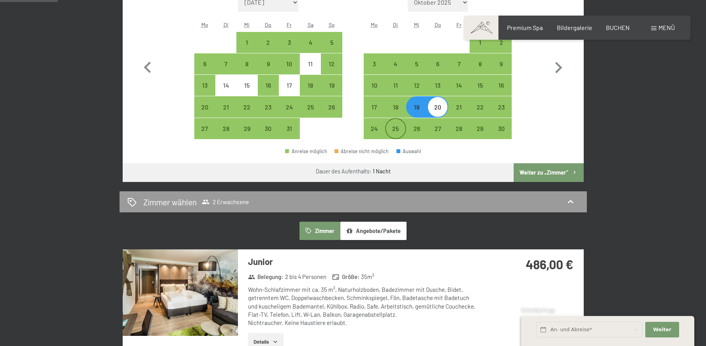
click at [401, 127] on div "25" at bounding box center [395, 134] width 19 height 19
select select "2025-10-01"
select select "2025-11-01"
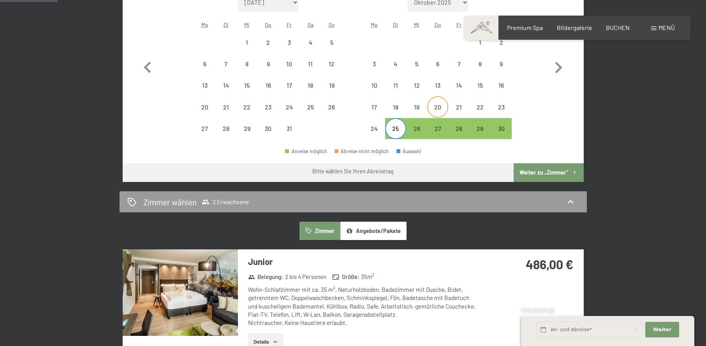
click at [442, 111] on div "20" at bounding box center [437, 113] width 19 height 19
select select "2025-10-01"
select select "2025-11-01"
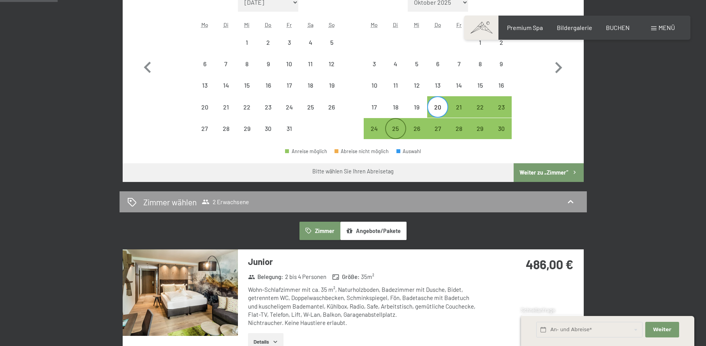
click at [398, 126] on div "25" at bounding box center [395, 134] width 19 height 19
select select "2025-10-01"
select select "2025-11-01"
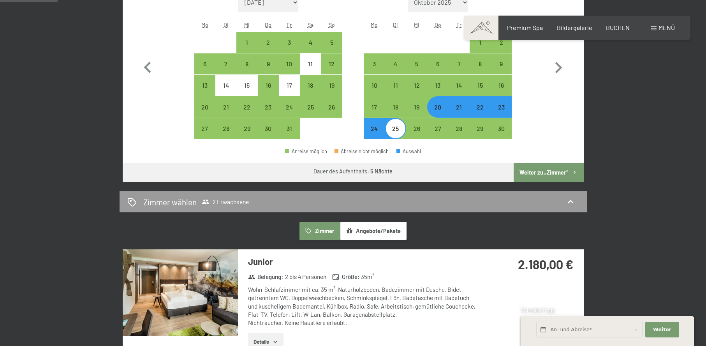
click at [436, 111] on div "20" at bounding box center [437, 113] width 19 height 19
select select "2025-10-01"
select select "2025-11-01"
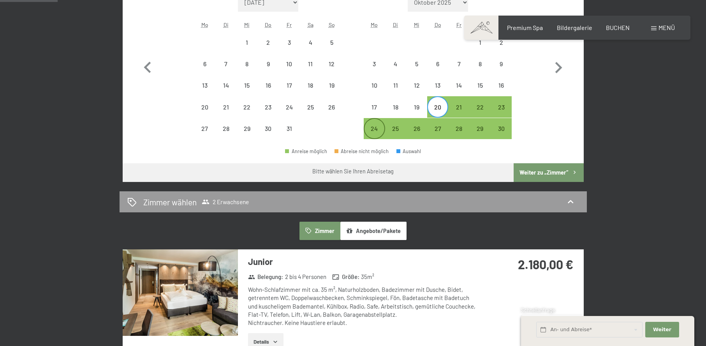
click at [377, 127] on div "24" at bounding box center [373, 134] width 19 height 19
select select "2025-10-01"
select select "2025-11-01"
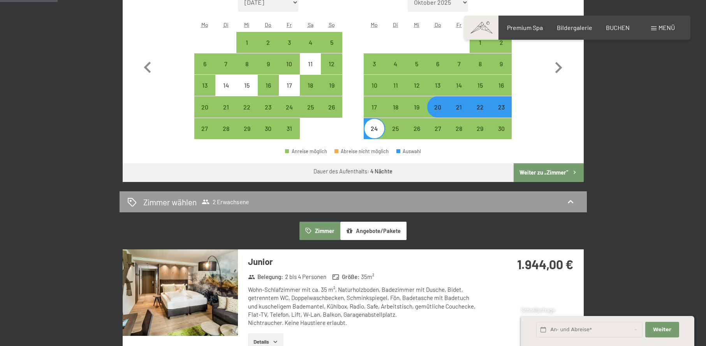
click at [458, 109] on div "21" at bounding box center [458, 113] width 19 height 19
select select "2025-10-01"
select select "2025-11-01"
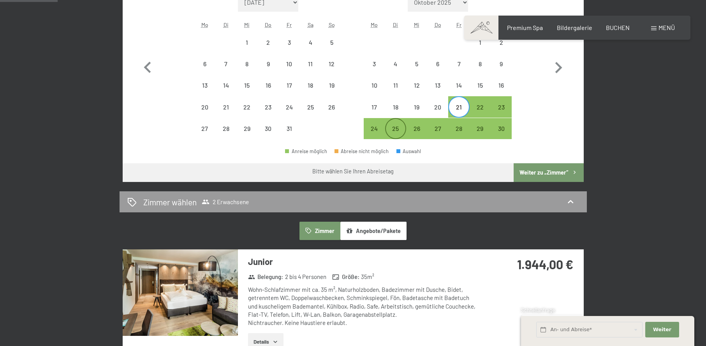
click at [400, 128] on div "25" at bounding box center [395, 134] width 19 height 19
select select "2025-10-01"
select select "2025-11-01"
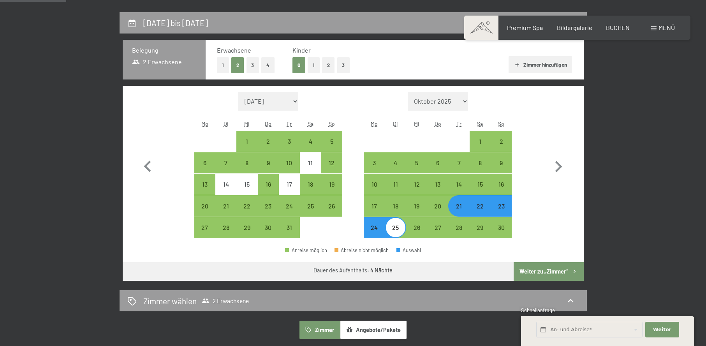
scroll to position [156, 0]
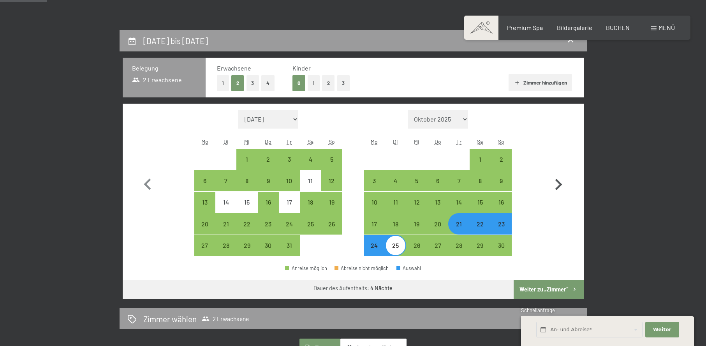
click at [556, 172] on button "button" at bounding box center [558, 183] width 23 height 146
select select "2025-11-01"
select select "2025-12-01"
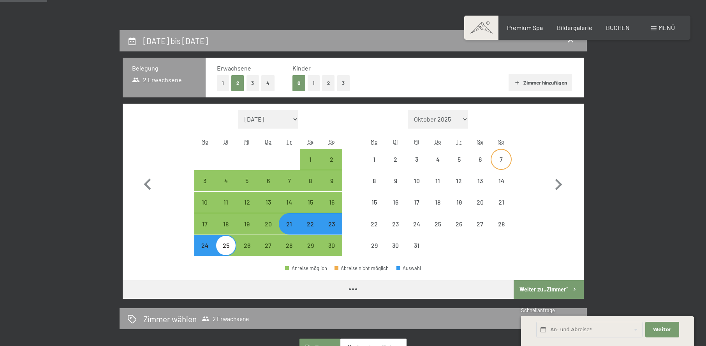
select select "2025-11-01"
select select "2025-12-01"
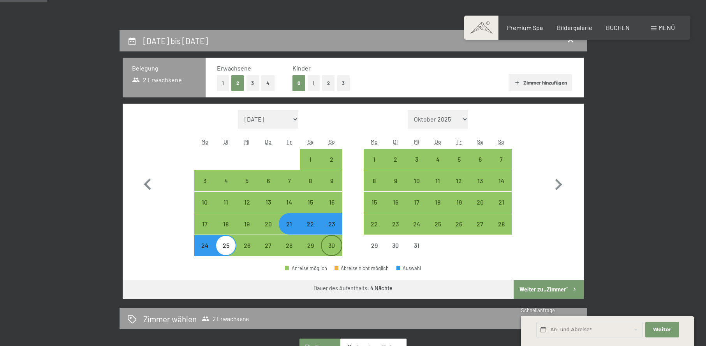
click at [329, 247] on div "30" at bounding box center [331, 251] width 19 height 19
select select "2025-11-01"
select select "2025-12-01"
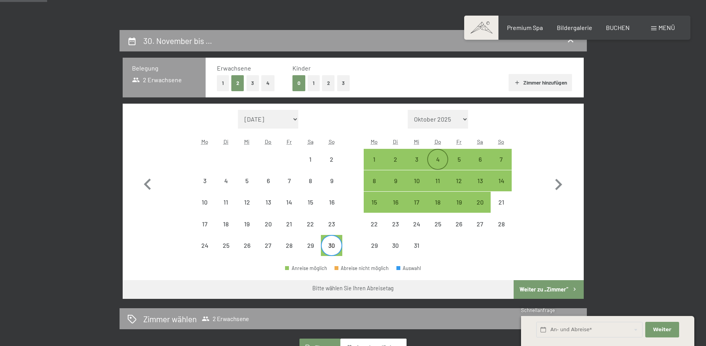
click at [436, 165] on div "4" at bounding box center [437, 165] width 19 height 19
select select "2025-11-01"
select select "2025-12-01"
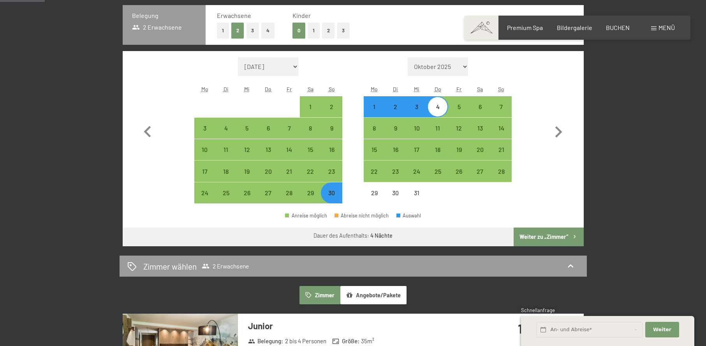
scroll to position [195, 0]
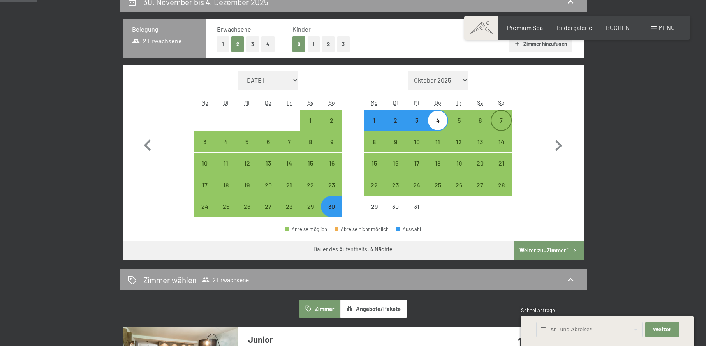
drag, startPoint x: 506, startPoint y: 117, endPoint x: 467, endPoint y: 130, distance: 41.4
click at [506, 117] on div "7" at bounding box center [500, 126] width 19 height 19
select select "2025-11-01"
select select "2025-12-01"
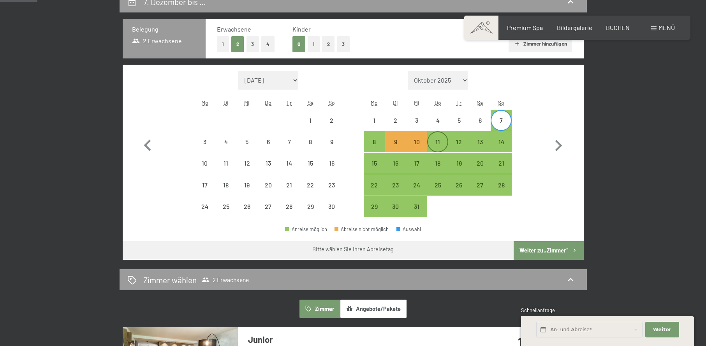
click at [438, 144] on div "11" at bounding box center [437, 148] width 19 height 19
select select "2025-11-01"
select select "2025-12-01"
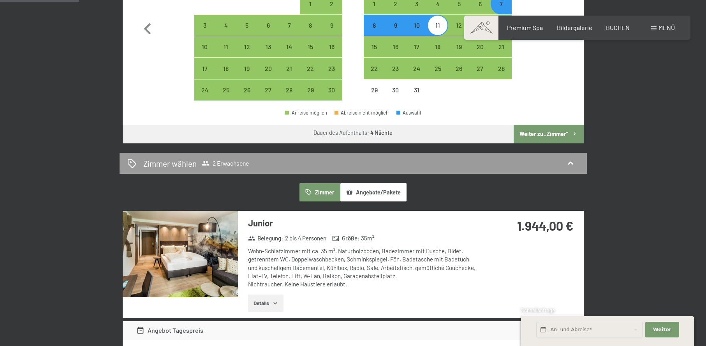
scroll to position [273, 0]
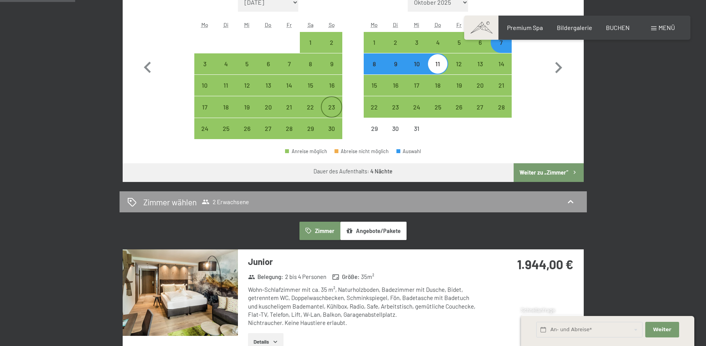
click at [333, 104] on div "23" at bounding box center [331, 106] width 19 height 19
select select "2025-11-01"
select select "2025-12-01"
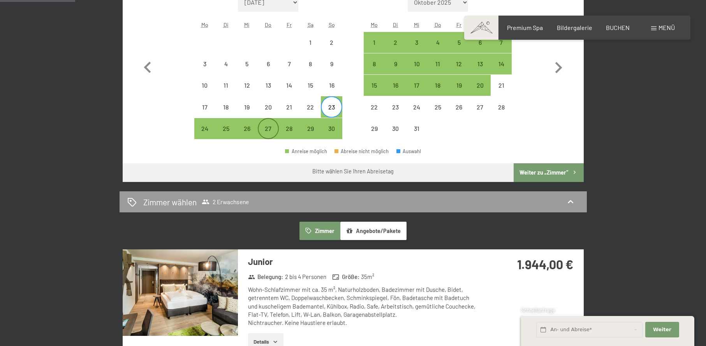
click at [270, 125] on div "27" at bounding box center [268, 134] width 19 height 19
select select "2025-11-01"
select select "2025-12-01"
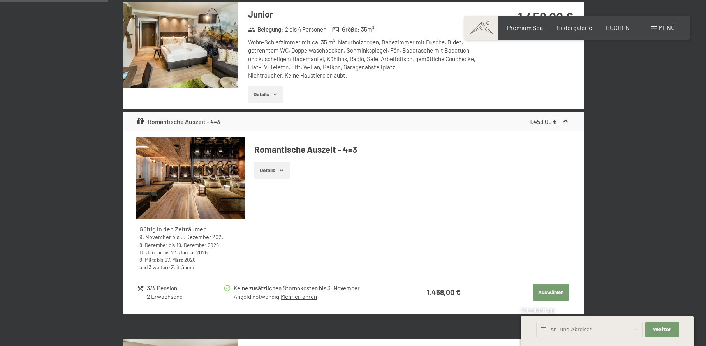
scroll to position [506, 0]
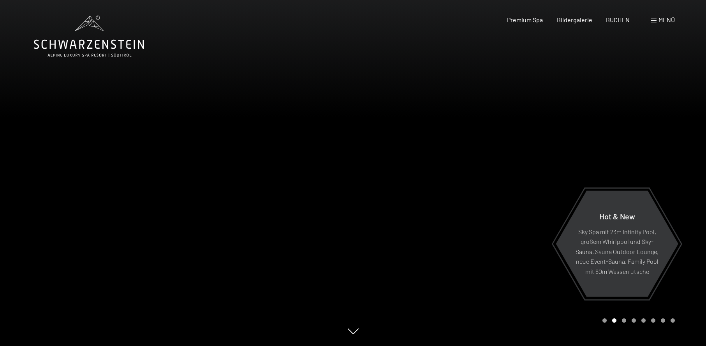
click at [627, 24] on div "BUCHEN" at bounding box center [618, 20] width 24 height 9
click at [625, 20] on span "BUCHEN" at bounding box center [618, 18] width 24 height 7
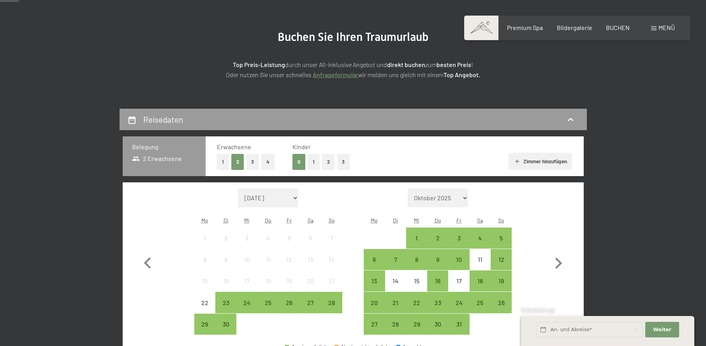
scroll to position [78, 0]
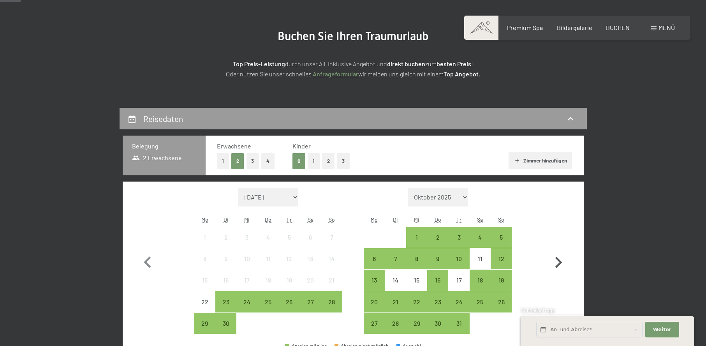
click at [560, 260] on icon "button" at bounding box center [558, 262] width 23 height 23
select select "2025-10-01"
select select "2025-11-01"
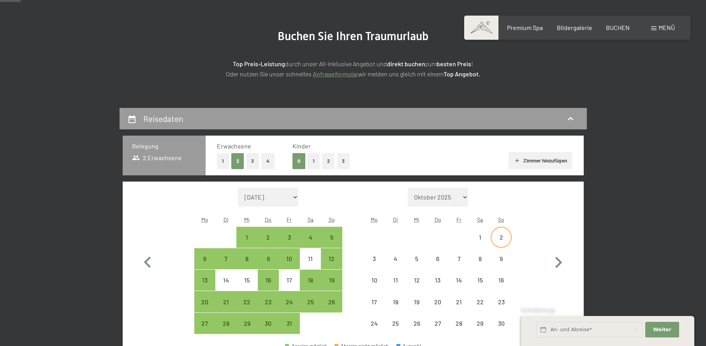
select select "2025-10-01"
select select "2025-11-01"
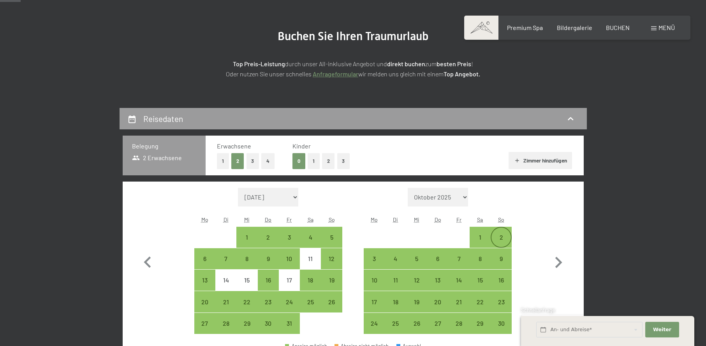
click at [502, 241] on div "2" at bounding box center [500, 243] width 19 height 19
select select "2025-10-01"
select select "2025-11-01"
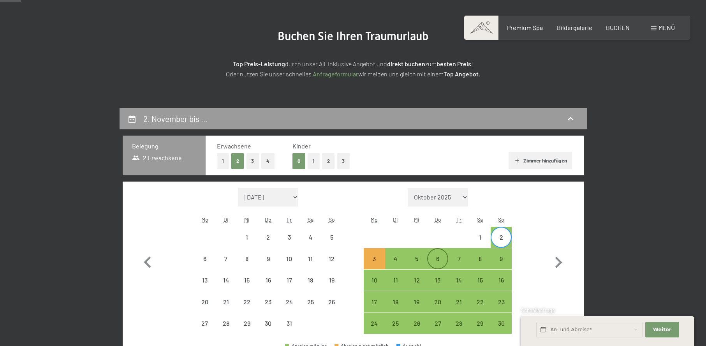
click at [438, 256] on div "6" at bounding box center [437, 264] width 19 height 19
select select "2025-10-01"
select select "2025-11-01"
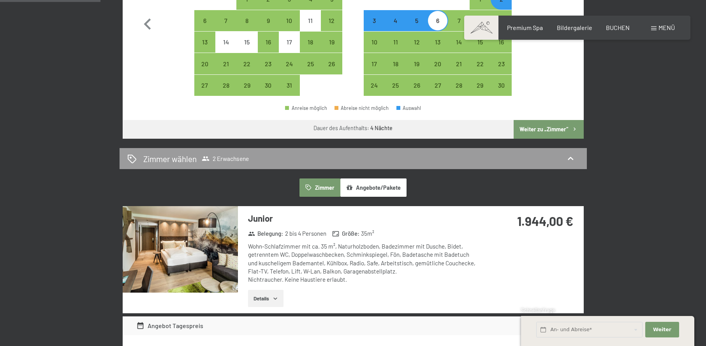
scroll to position [312, 0]
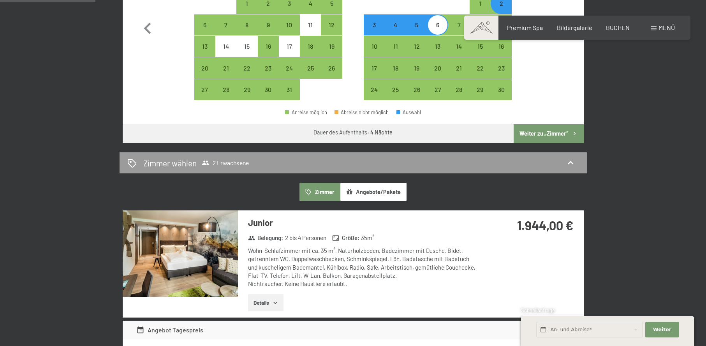
click at [543, 138] on button "Weiter zu „Zimmer“" at bounding box center [549, 133] width 70 height 19
select select "2025-10-01"
select select "2025-11-01"
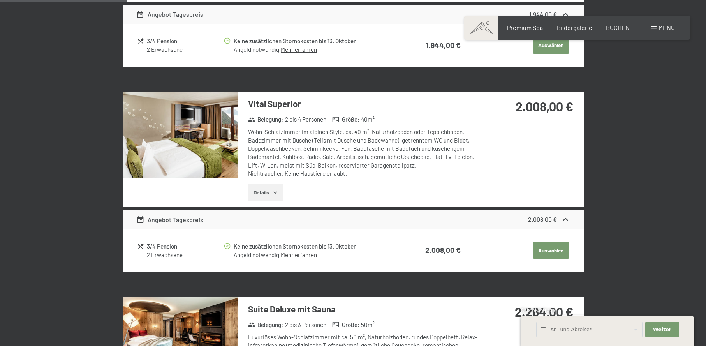
scroll to position [380, 0]
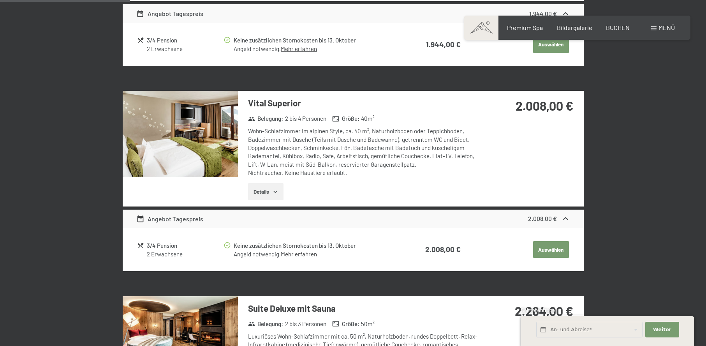
click at [167, 249] on div "3/4 Pension" at bounding box center [185, 245] width 76 height 9
click at [298, 257] on div "Angeld notwendig. Mehr erfahren" at bounding box center [315, 254] width 162 height 8
click at [299, 254] on link "Mehr erfahren" at bounding box center [299, 253] width 36 height 7
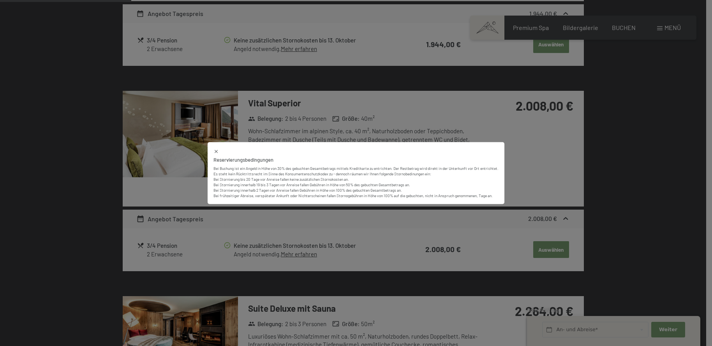
click at [218, 150] on div at bounding box center [355, 151] width 285 height 6
click at [214, 151] on icon at bounding box center [215, 151] width 5 height 5
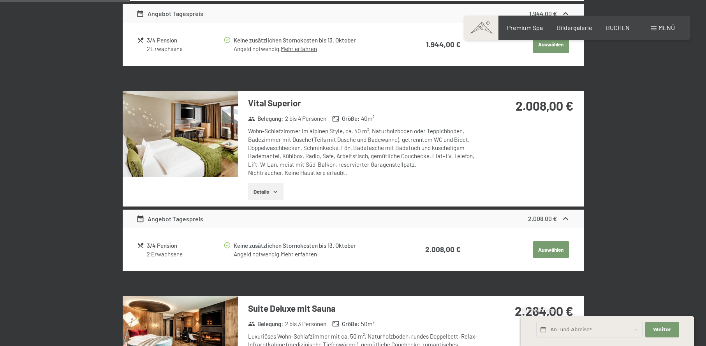
click at [250, 194] on button "Details" at bounding box center [265, 191] width 35 height 17
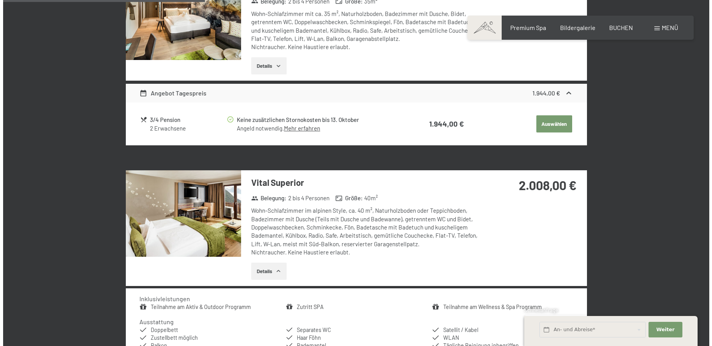
scroll to position [0, 0]
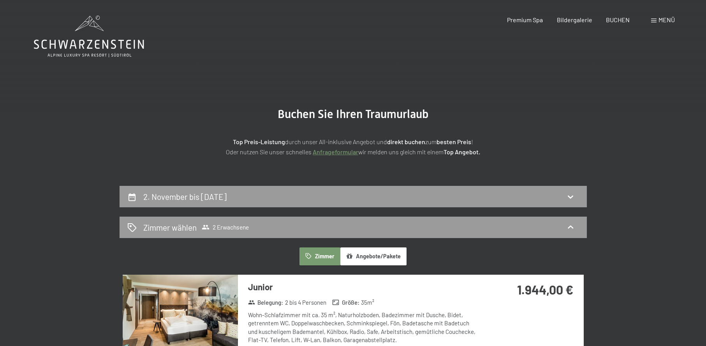
click at [652, 19] on span at bounding box center [653, 21] width 5 height 4
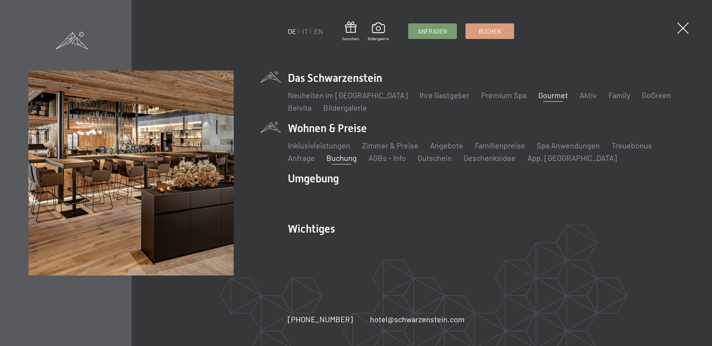
click at [538, 93] on link "Gourmet" at bounding box center [553, 94] width 30 height 9
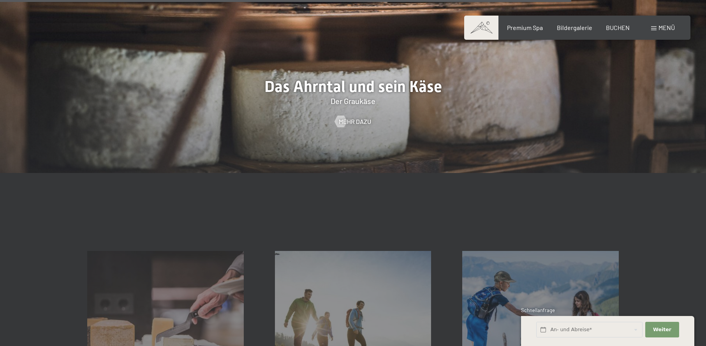
scroll to position [2648, 0]
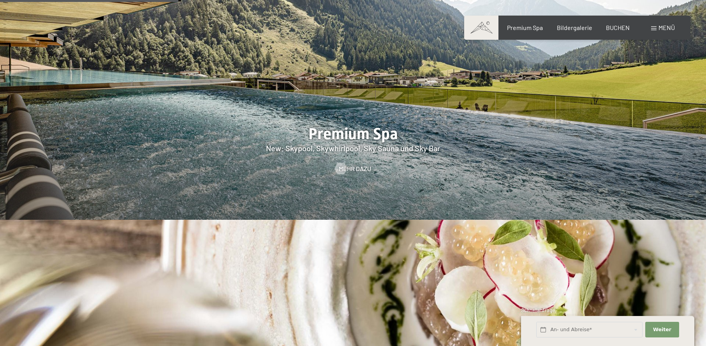
scroll to position [1129, 0]
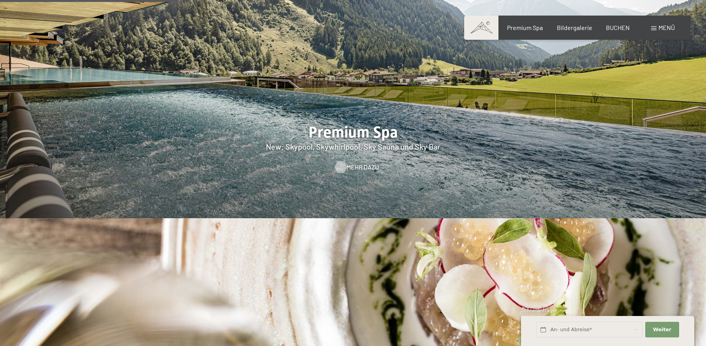
click at [366, 163] on span "Mehr dazu" at bounding box center [363, 167] width 32 height 9
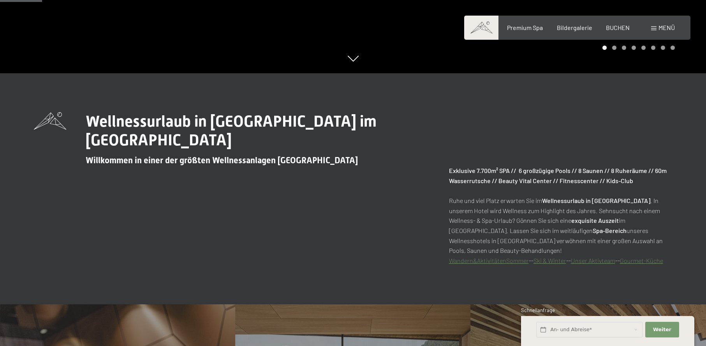
scroll to position [545, 0]
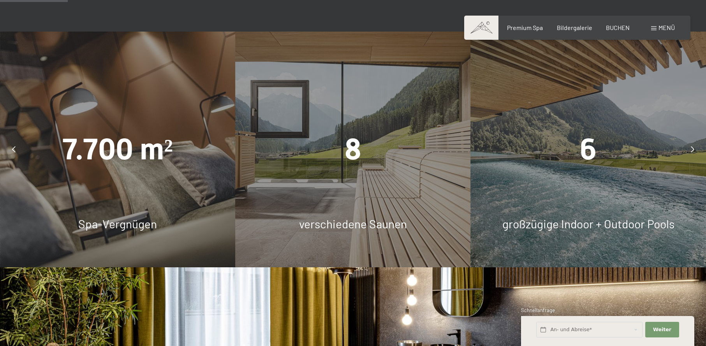
click at [364, 152] on div "8" at bounding box center [352, 148] width 235 height 41
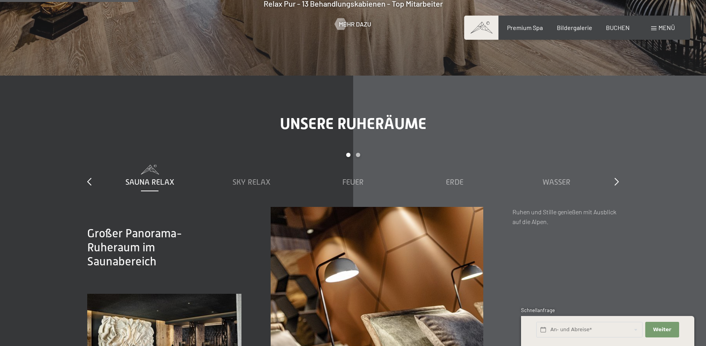
scroll to position [1129, 0]
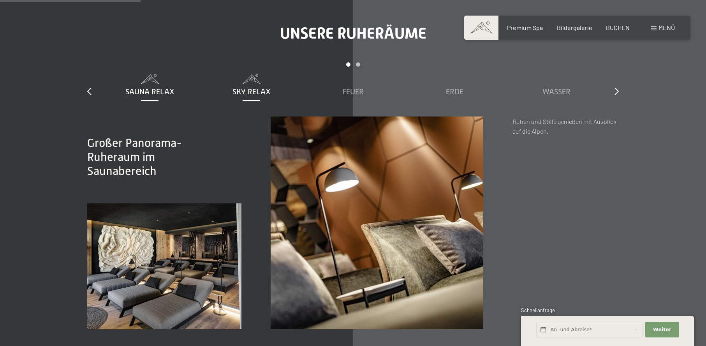
click at [249, 90] on span "Sky Relax" at bounding box center [251, 91] width 38 height 9
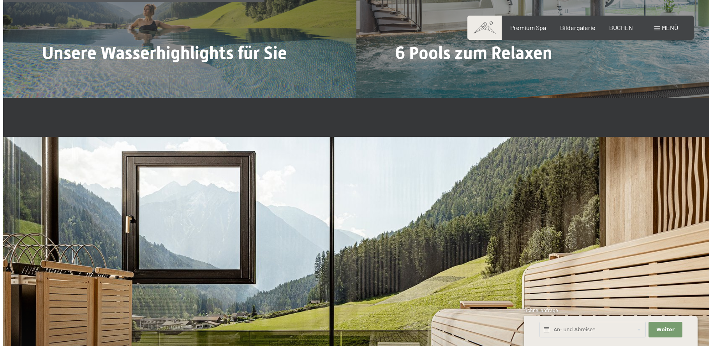
scroll to position [2064, 0]
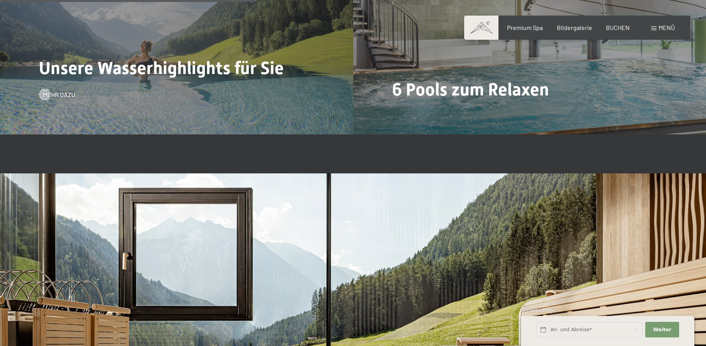
click at [193, 76] on span "Unsere Wasserhighlights für Sie" at bounding box center [161, 68] width 245 height 21
click at [41, 97] on div at bounding box center [44, 95] width 7 height 12
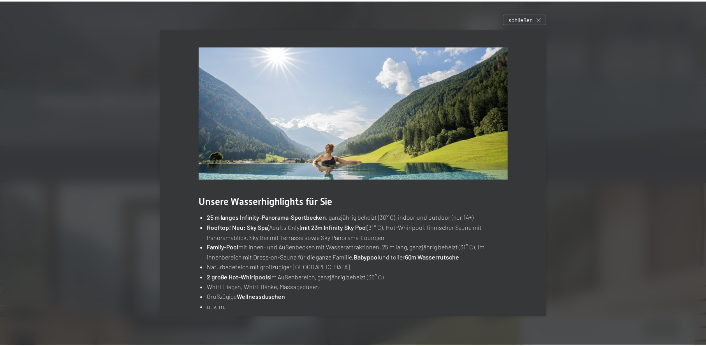
scroll to position [13, 0]
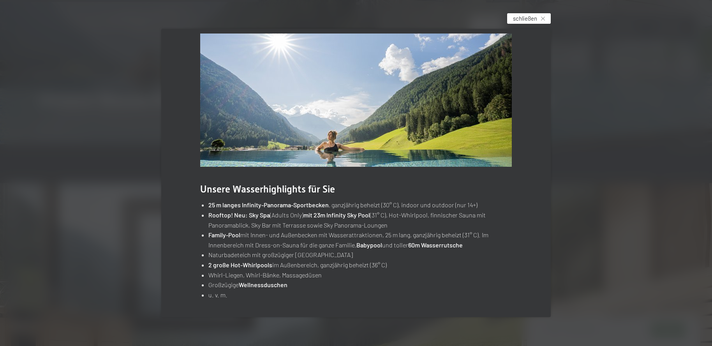
click at [537, 19] on span "schließen" at bounding box center [525, 18] width 24 height 8
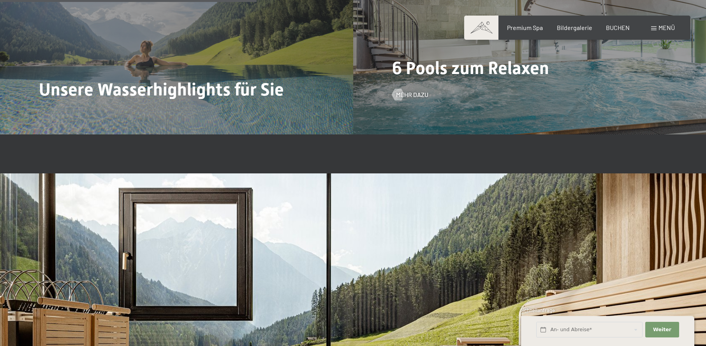
click at [430, 92] on div "6 Pools zum Relaxen Mehr dazu" at bounding box center [529, 2] width 353 height 265
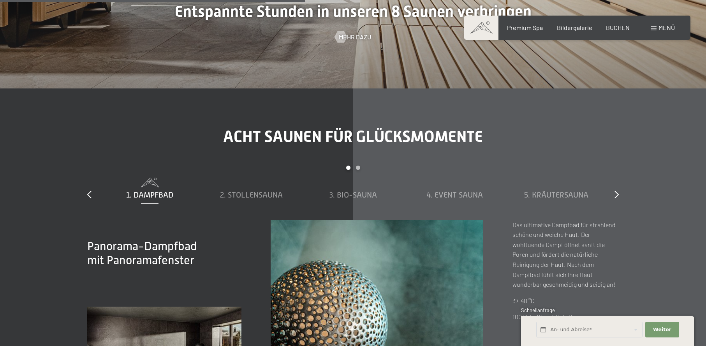
scroll to position [2531, 0]
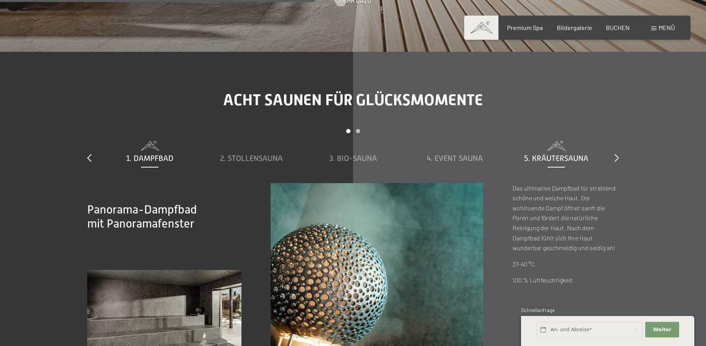
click at [536, 153] on div "5. Kräutersauna" at bounding box center [556, 158] width 94 height 11
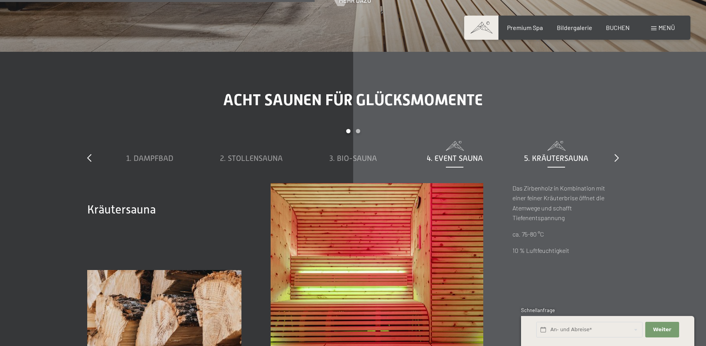
click at [490, 157] on div "4. Event Sauna" at bounding box center [455, 158] width 94 height 11
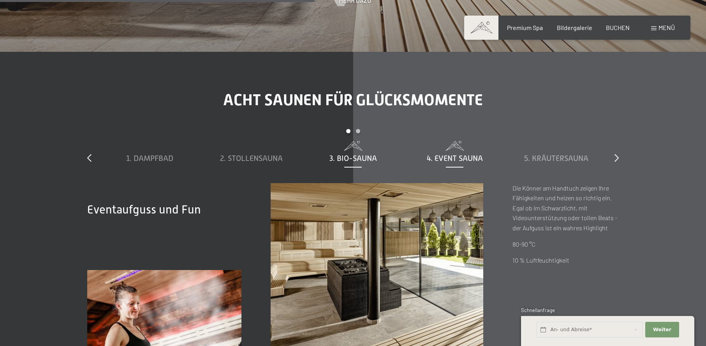
click at [376, 144] on span at bounding box center [353, 146] width 94 height 10
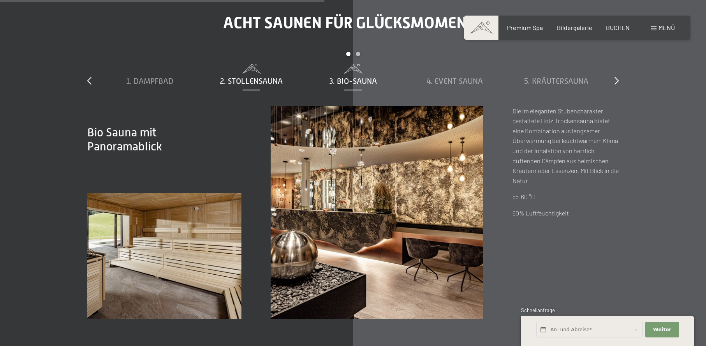
scroll to position [2609, 0]
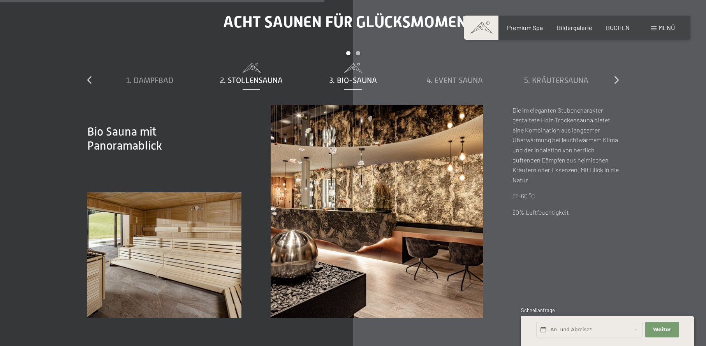
click at [275, 69] on span at bounding box center [251, 68] width 94 height 10
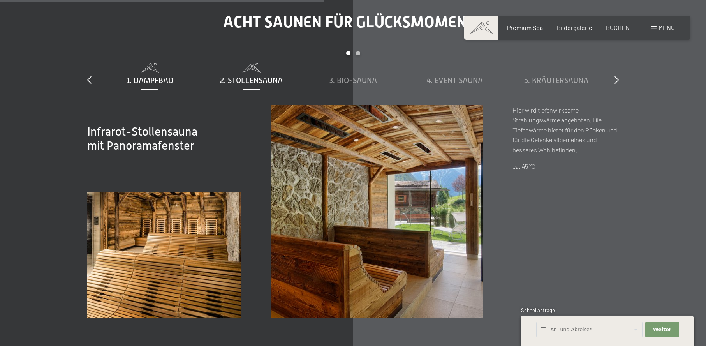
click at [165, 84] on span "1. Dampfbad" at bounding box center [149, 80] width 47 height 9
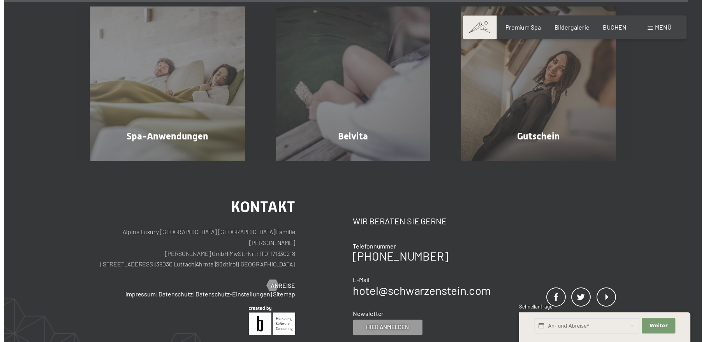
scroll to position [4789, 0]
